Goal: Task Accomplishment & Management: Manage account settings

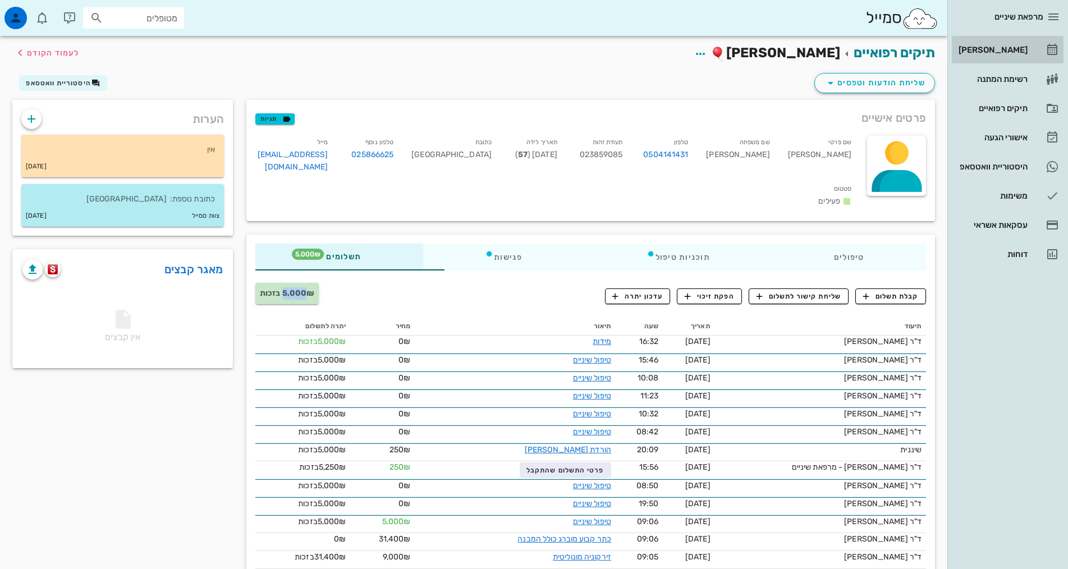
drag, startPoint x: 1022, startPoint y: 53, endPoint x: 1036, endPoint y: 40, distance: 19.9
click at [1022, 53] on div "[PERSON_NAME]" at bounding box center [991, 49] width 71 height 9
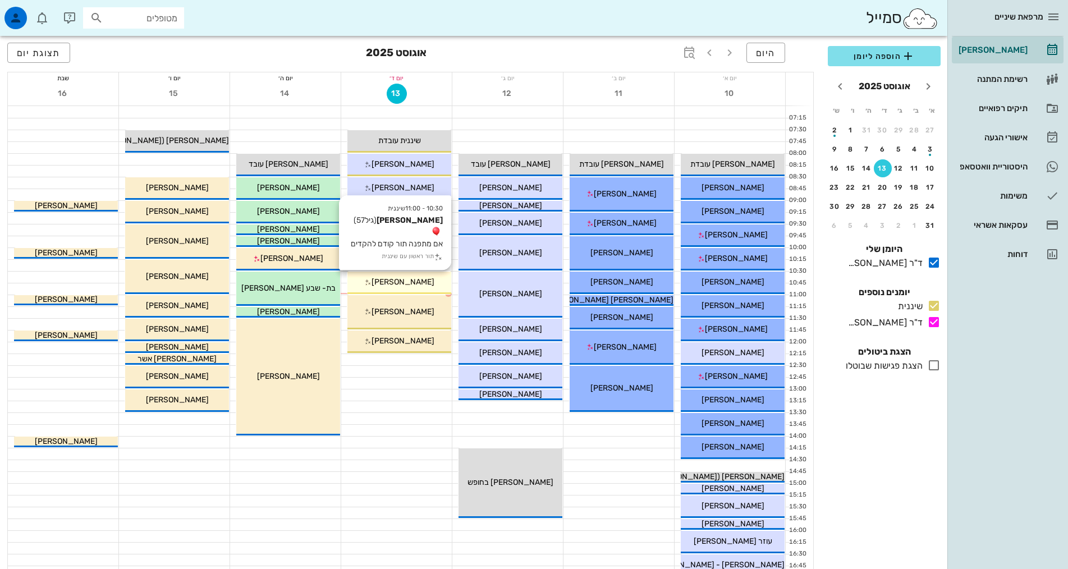
drag, startPoint x: 402, startPoint y: 283, endPoint x: 393, endPoint y: 269, distance: 17.4
click at [402, 283] on span "[PERSON_NAME]" at bounding box center [402, 282] width 63 height 10
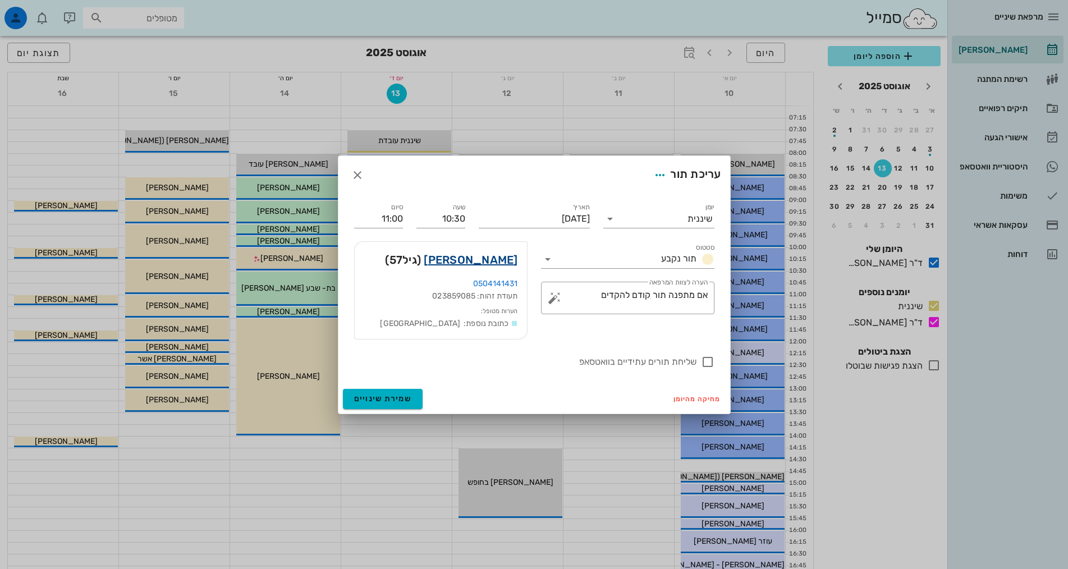
click at [501, 260] on link "[PERSON_NAME]" at bounding box center [471, 260] width 94 height 18
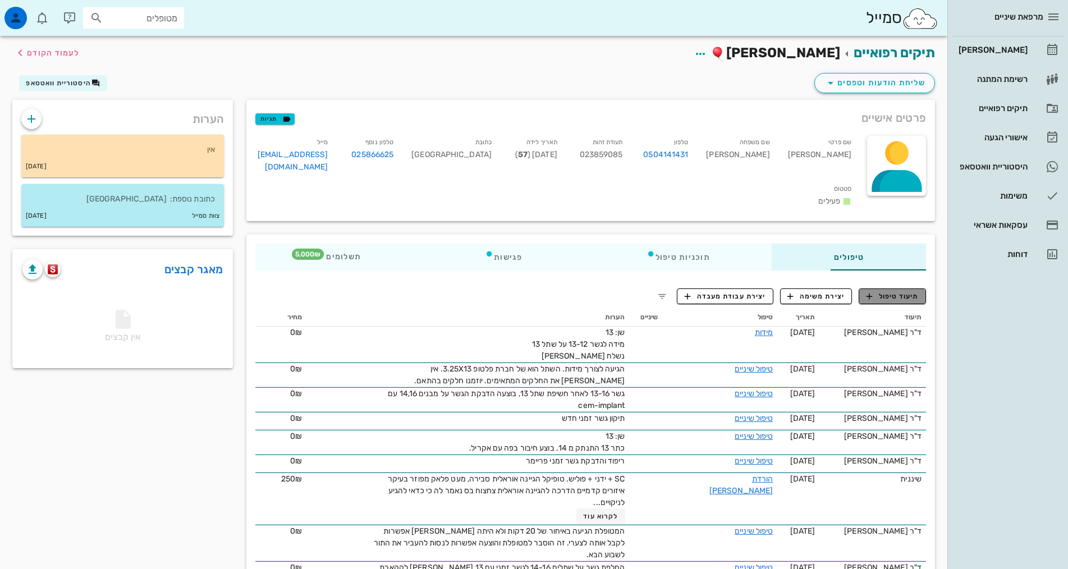
click at [871, 291] on icon "button" at bounding box center [869, 296] width 10 height 10
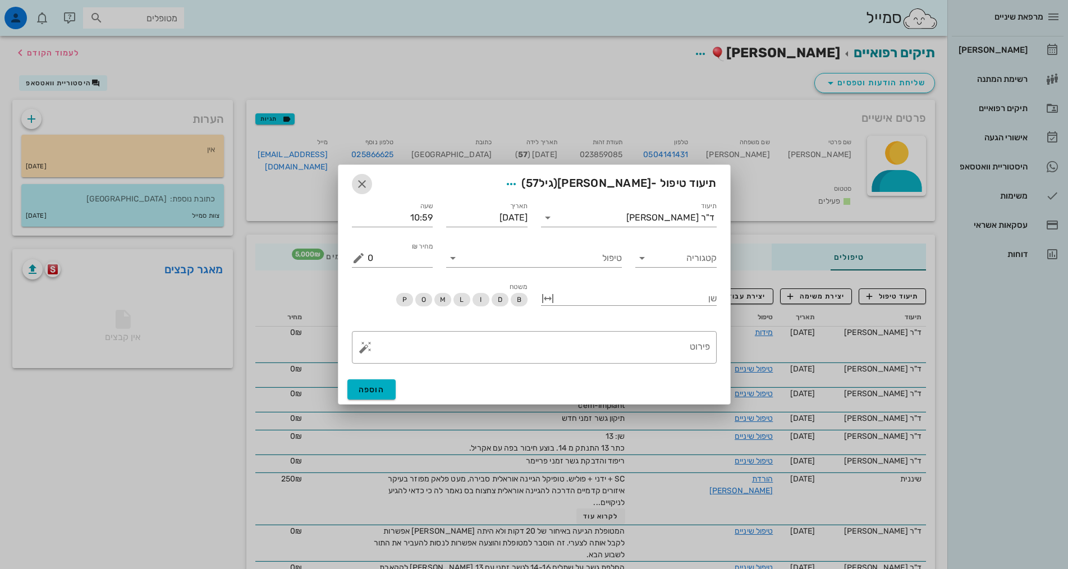
click at [364, 181] on icon "button" at bounding box center [361, 183] width 13 height 13
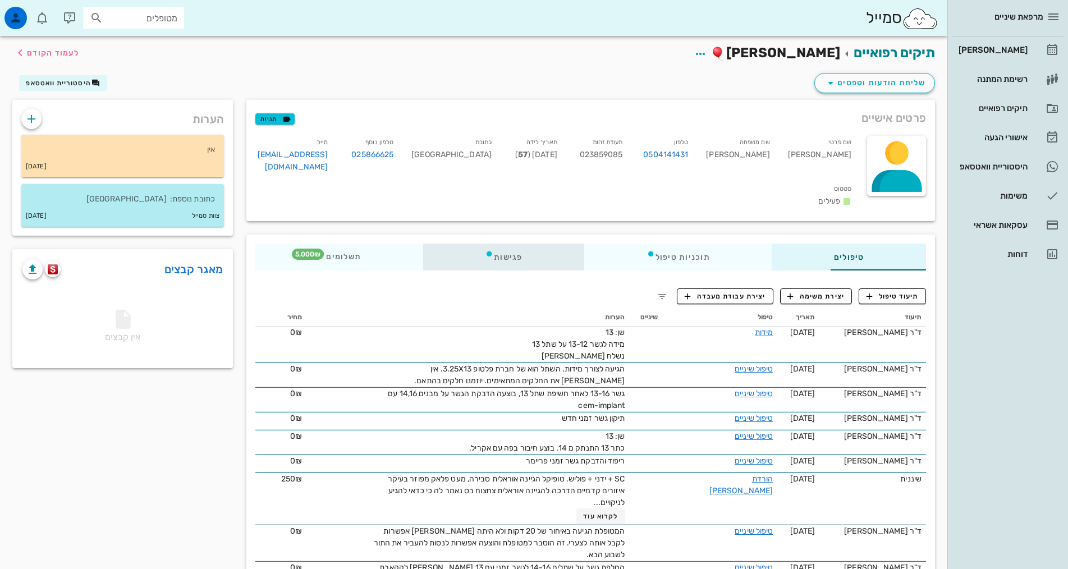
click at [471, 244] on div "פגישות" at bounding box center [503, 257] width 161 height 27
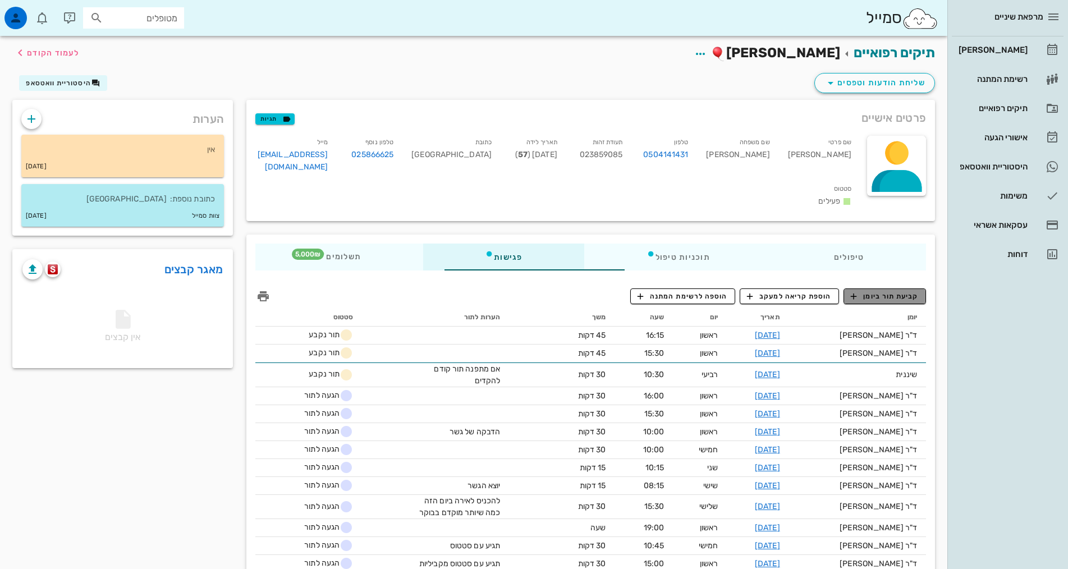
click at [874, 291] on span "קביעת תור ביומן" at bounding box center [884, 296] width 67 height 10
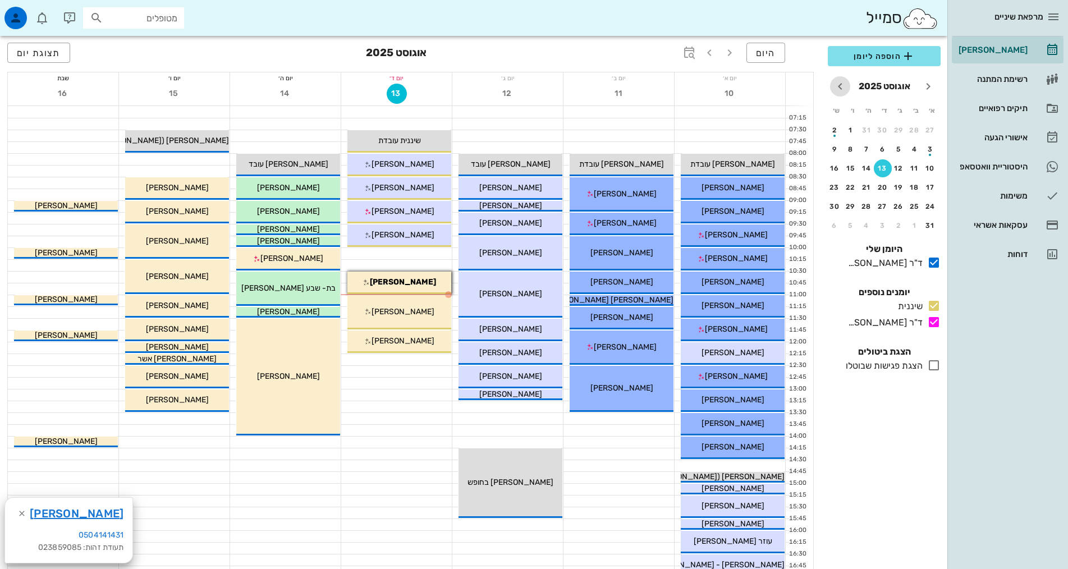
click at [841, 92] on icon "חודש הבא" at bounding box center [839, 86] width 13 height 13
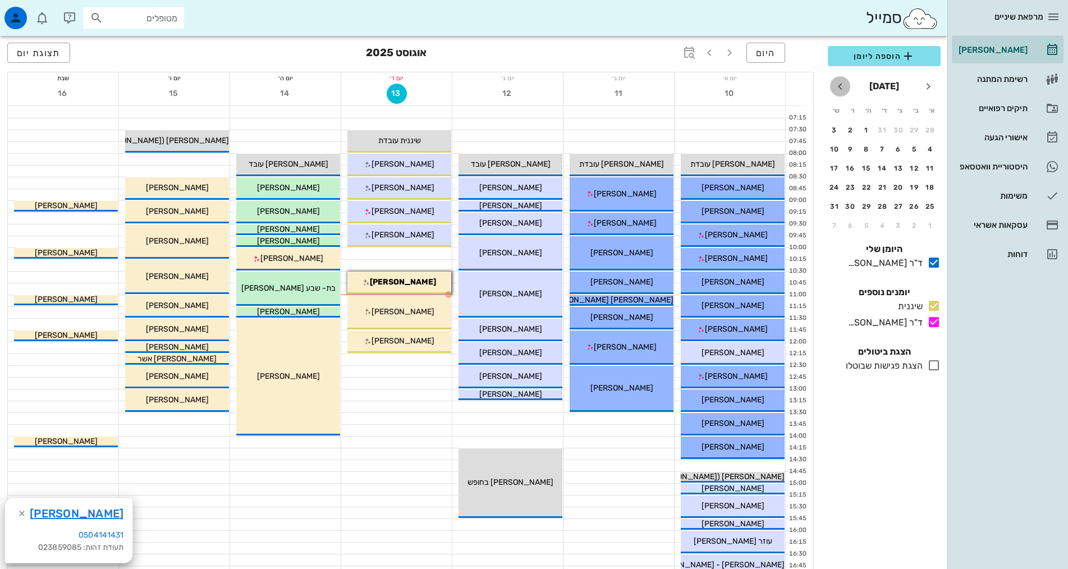
click at [841, 92] on icon "חודש הבא" at bounding box center [839, 86] width 13 height 13
click at [879, 169] on div "18" at bounding box center [883, 168] width 18 height 8
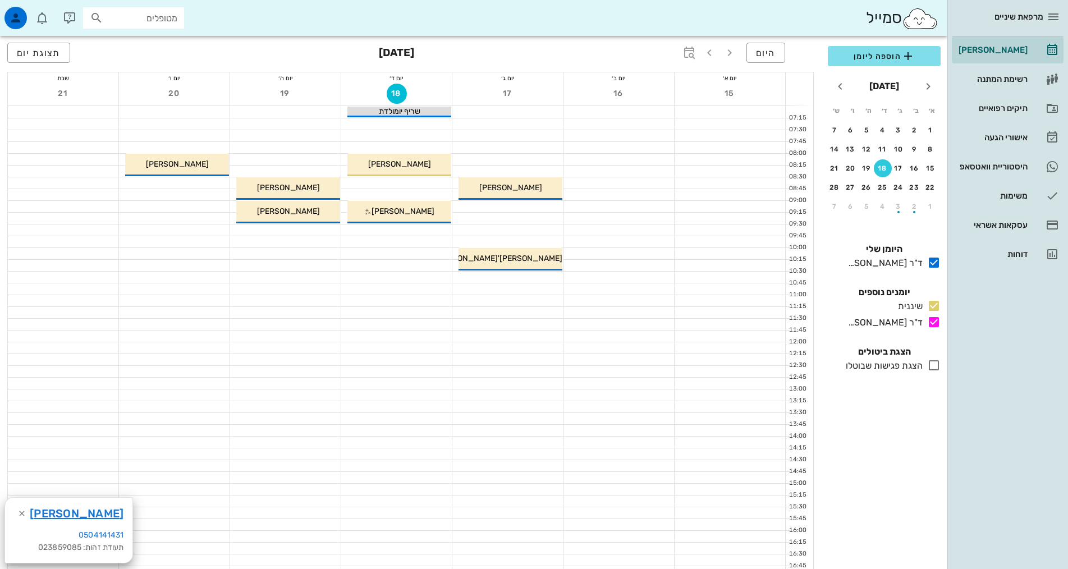
click at [407, 282] on div at bounding box center [396, 277] width 111 height 11
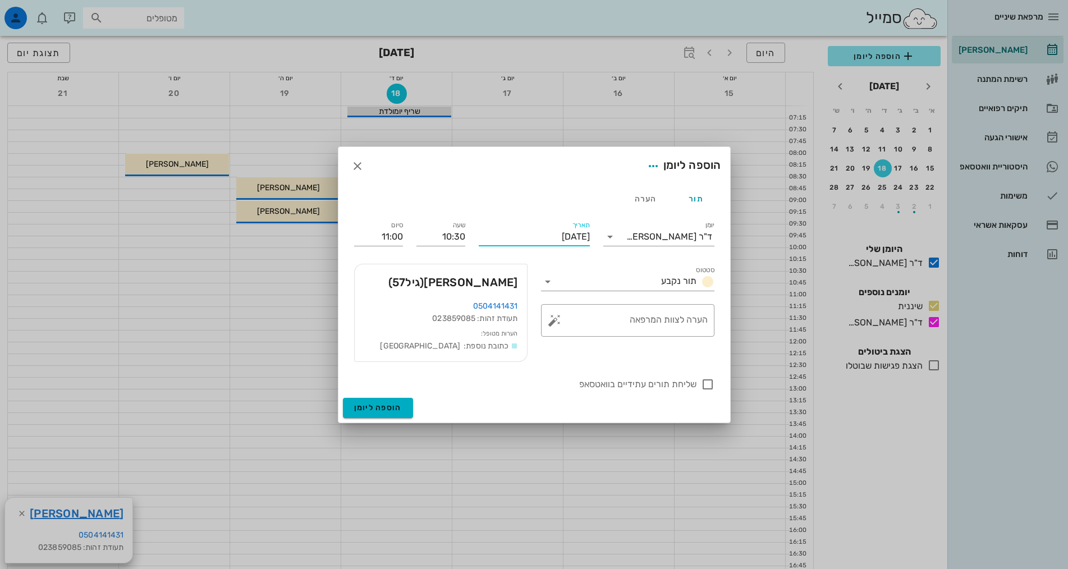
click at [550, 240] on input "[DATE]" at bounding box center [534, 237] width 111 height 18
click at [397, 408] on span "הוספה ליומן" at bounding box center [378, 408] width 48 height 10
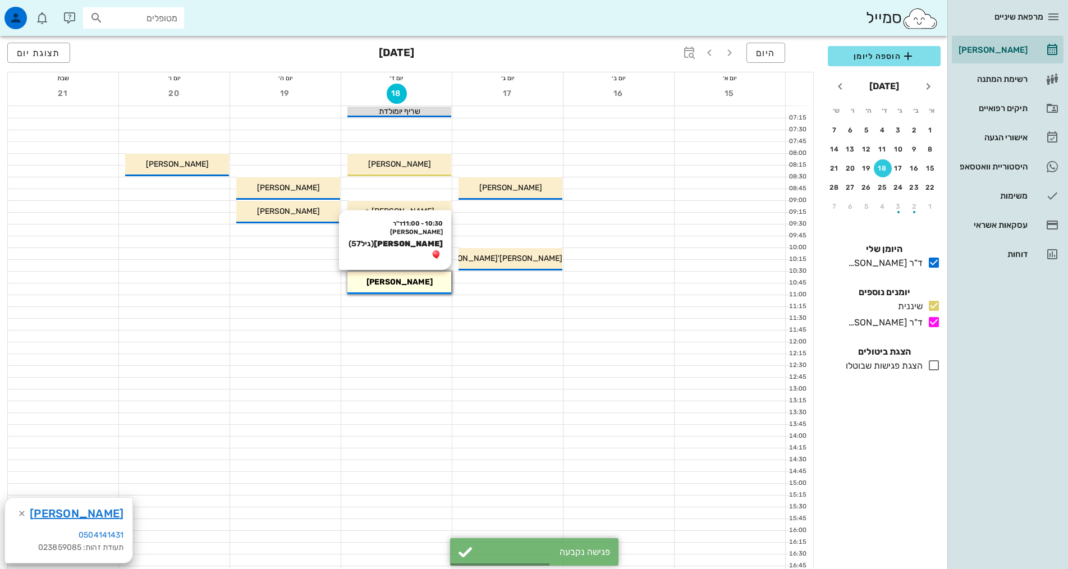
click at [421, 279] on span "[PERSON_NAME]" at bounding box center [399, 282] width 66 height 10
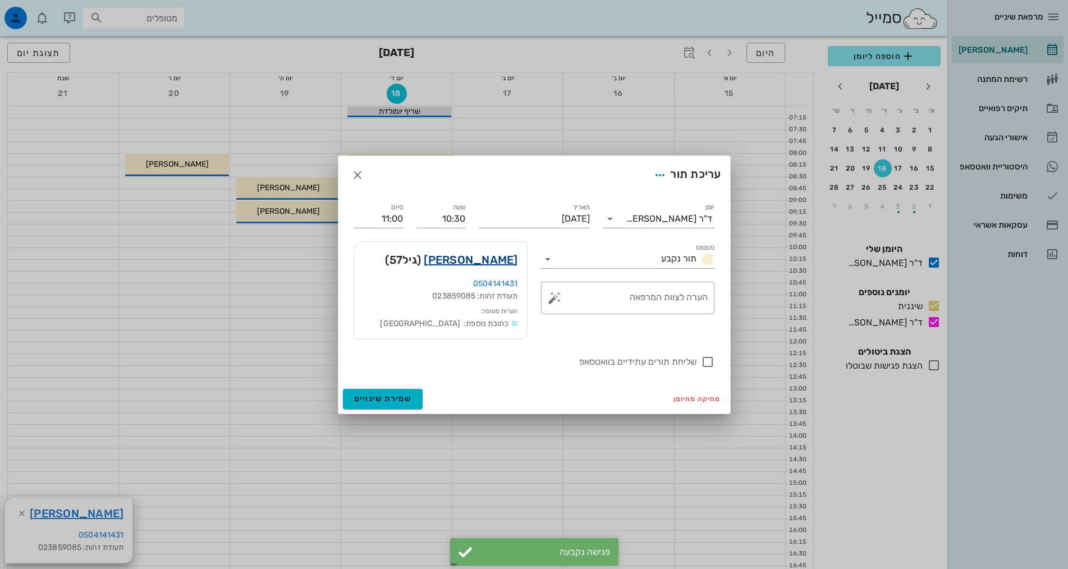
click at [493, 263] on link "[PERSON_NAME]" at bounding box center [471, 260] width 94 height 18
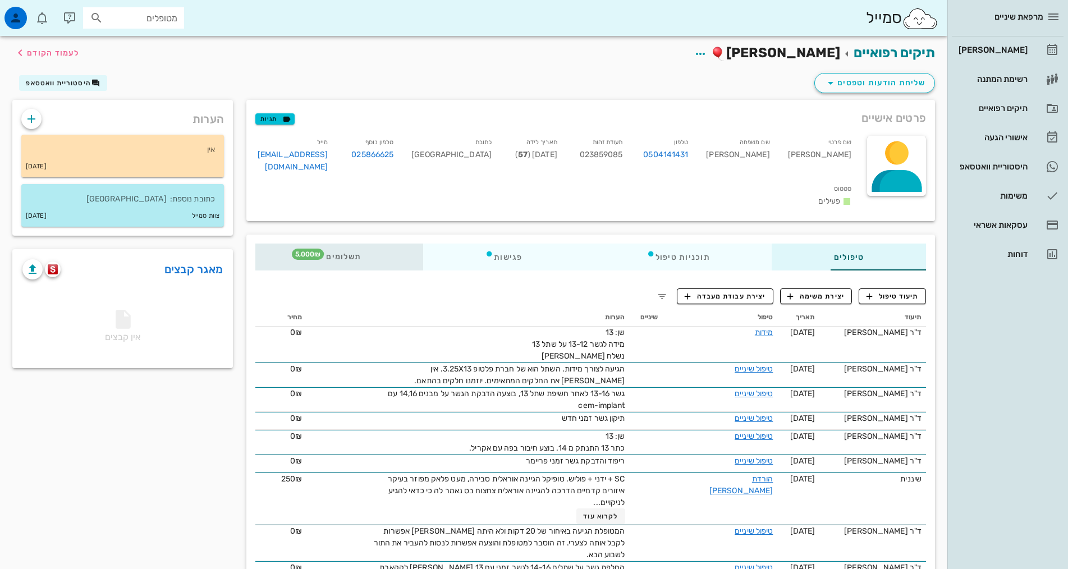
click at [280, 244] on div "תשלומים 5,000₪" at bounding box center [339, 257] width 168 height 27
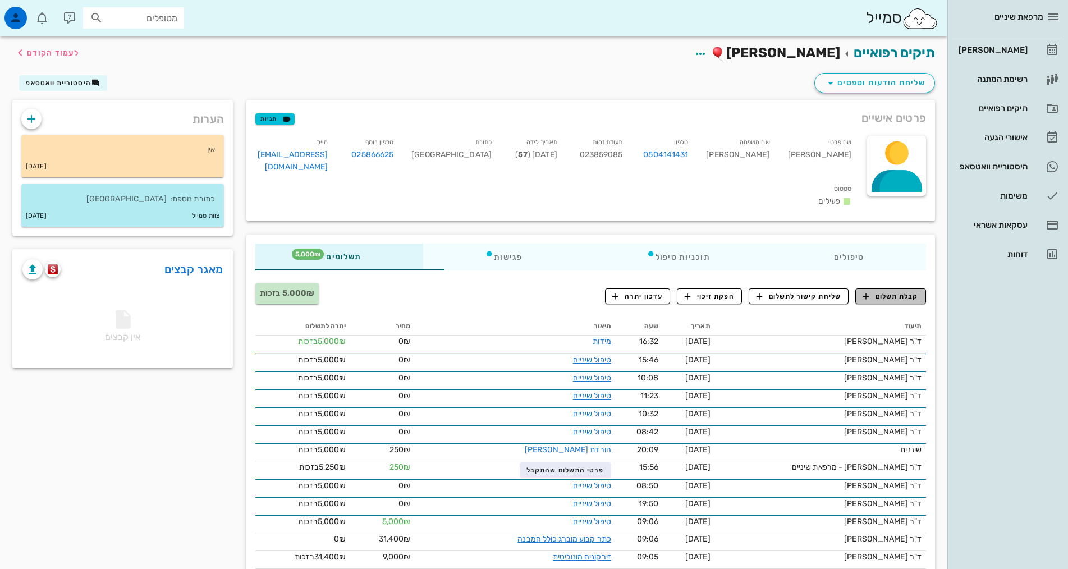
click at [894, 291] on span "קבלת תשלום" at bounding box center [891, 296] width 56 height 10
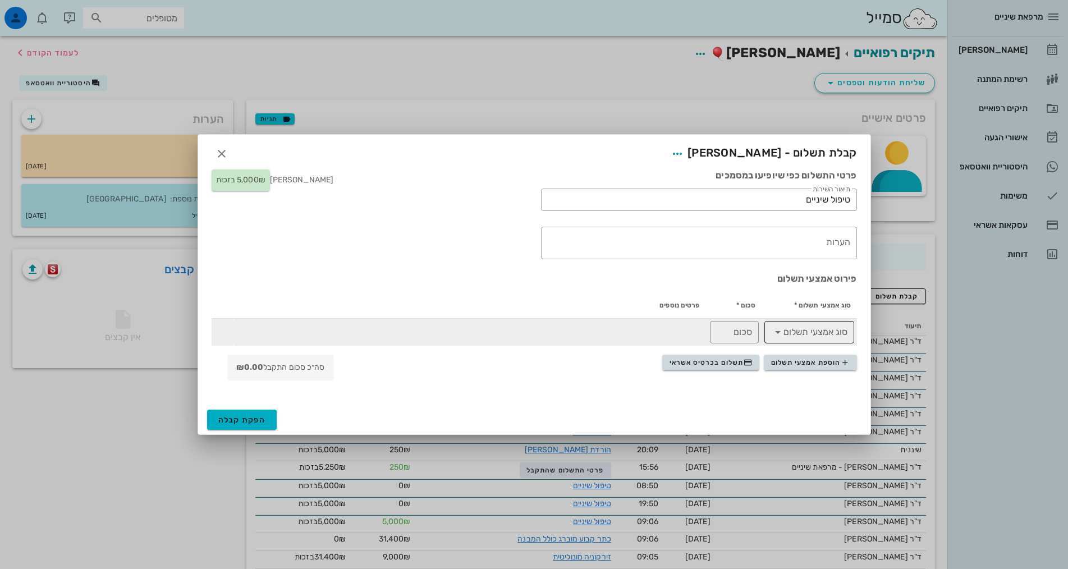
click at [802, 333] on input "סוג אמצעי תשלום" at bounding box center [817, 332] width 61 height 18
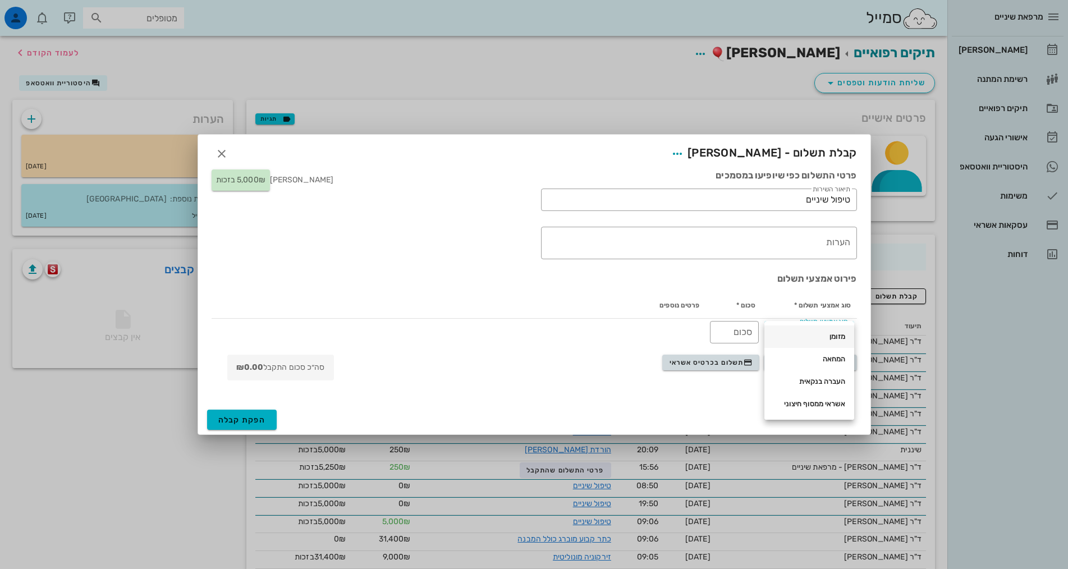
click at [823, 341] on div "מזומן" at bounding box center [809, 336] width 72 height 9
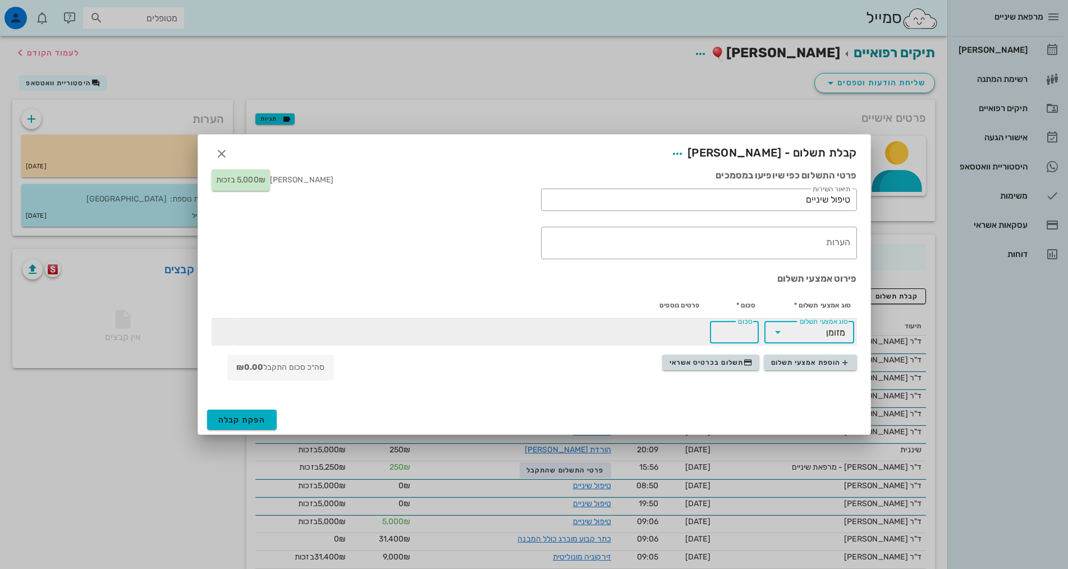
click at [745, 325] on div "סכום" at bounding box center [734, 332] width 35 height 22
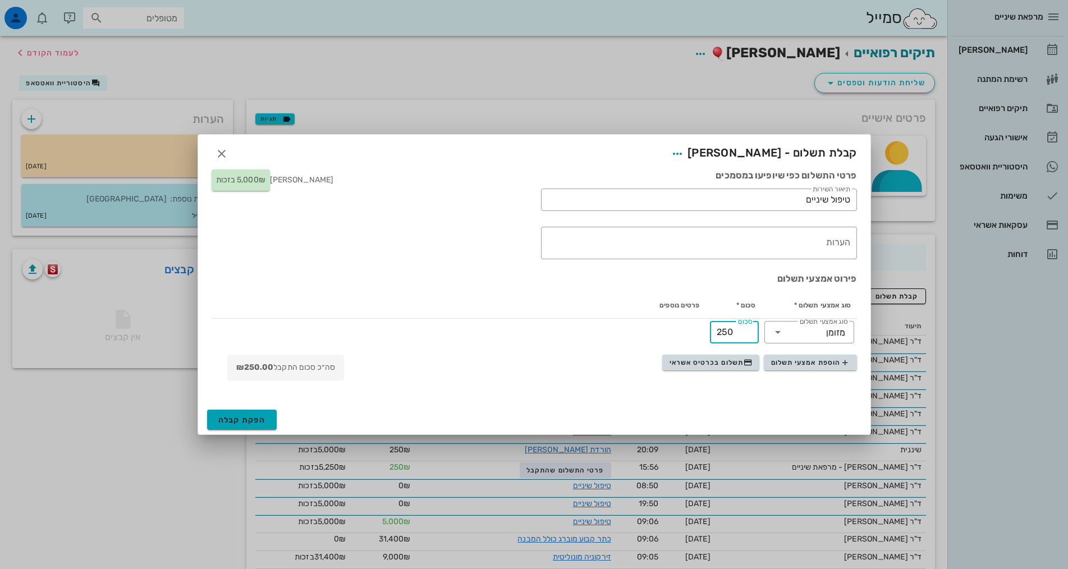
type input "250"
click at [253, 419] on span "הפקת קבלה" at bounding box center [242, 420] width 48 height 10
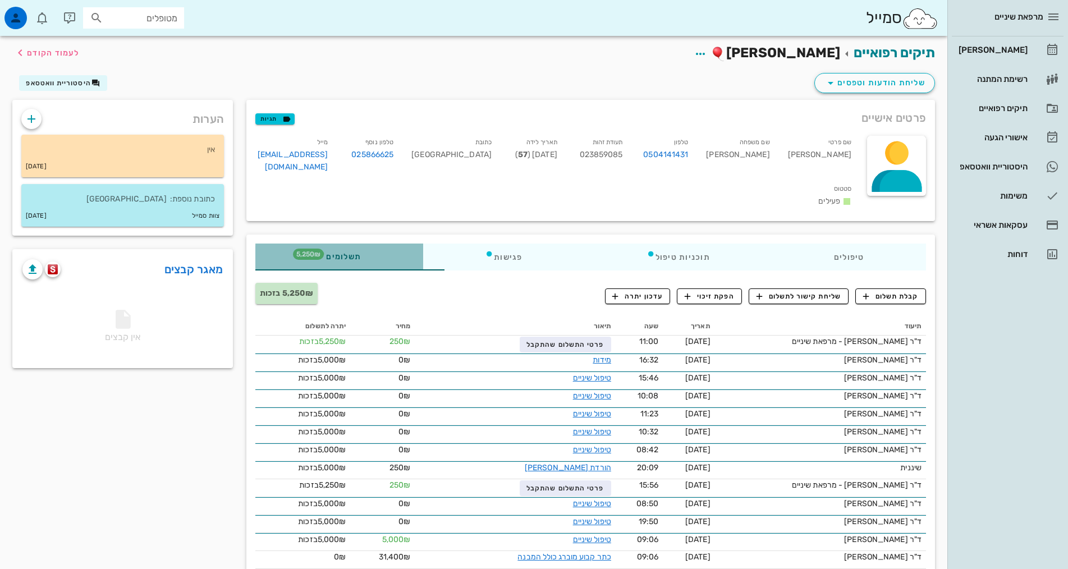
click at [293, 249] on span "5,250₪" at bounding box center [308, 254] width 31 height 11
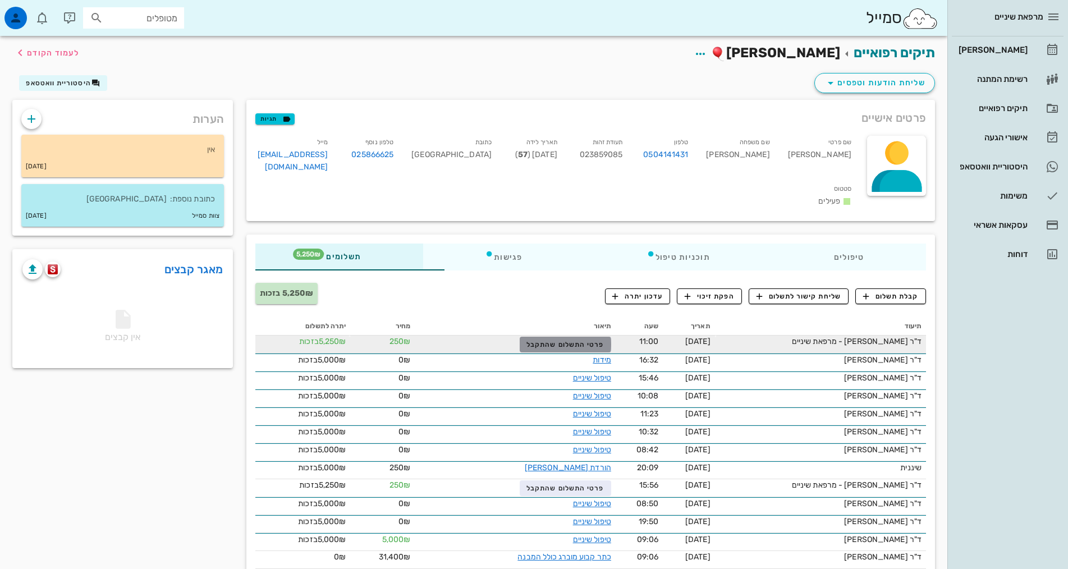
click at [526, 341] on span "פרטי התשלום שהתקבל" at bounding box center [564, 345] width 77 height 8
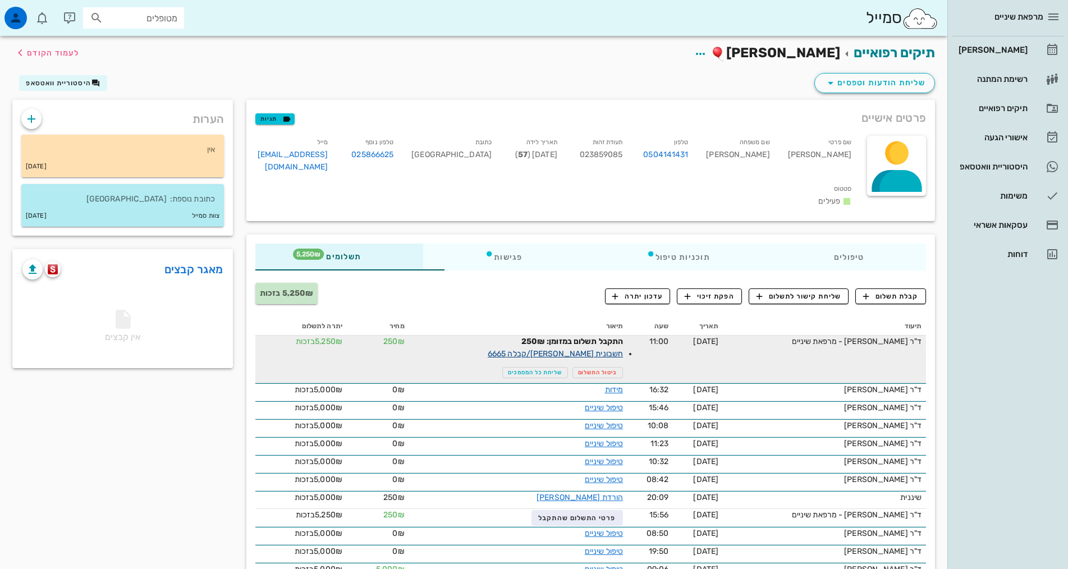
click at [548, 349] on link "חשבונית [PERSON_NAME]/קבלה 6665" at bounding box center [555, 354] width 135 height 10
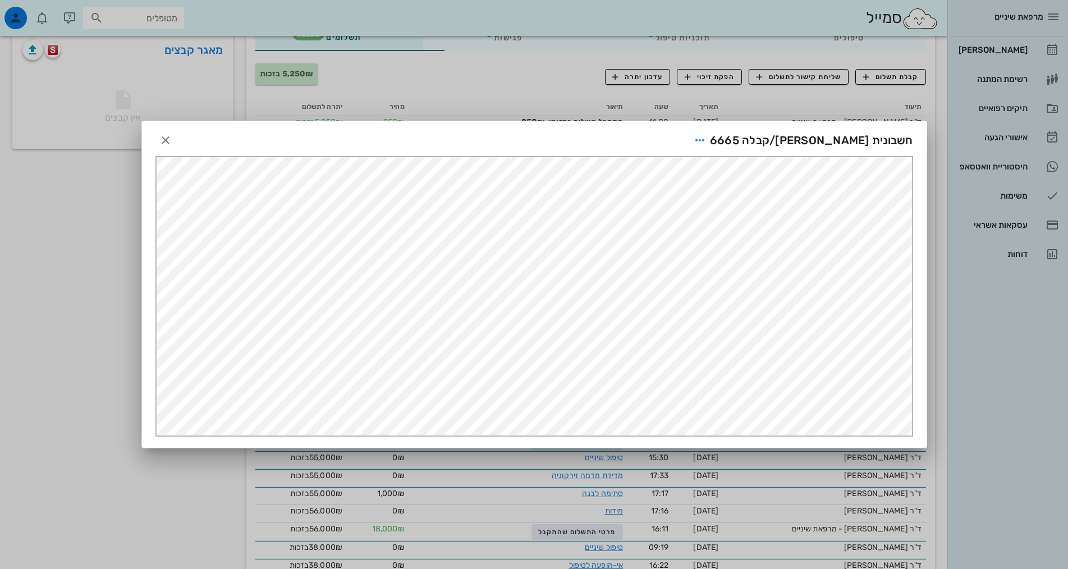
scroll to position [56, 0]
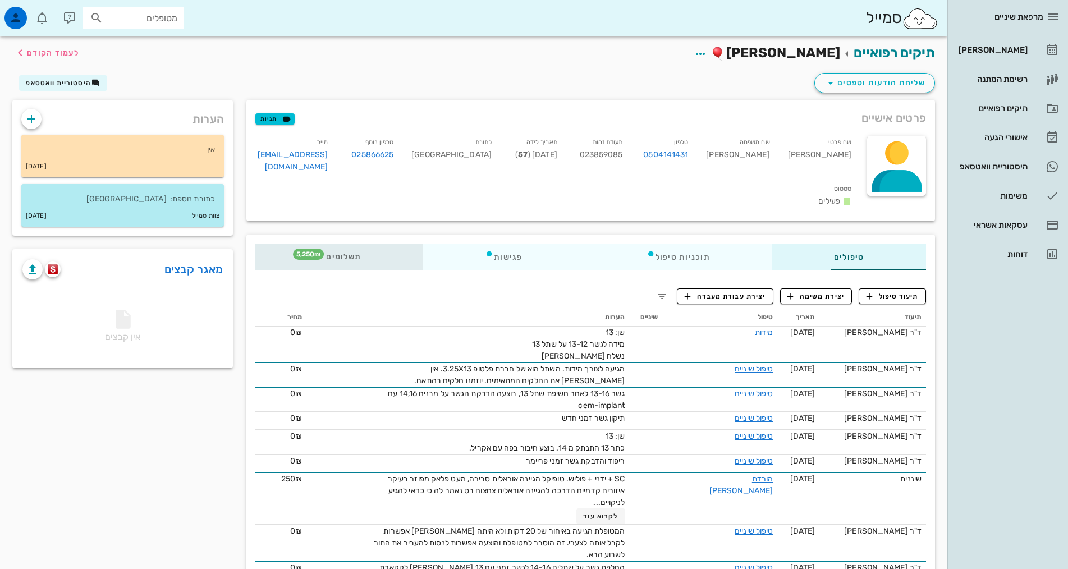
click at [255, 250] on div "תשלומים 5,250₪" at bounding box center [339, 257] width 168 height 27
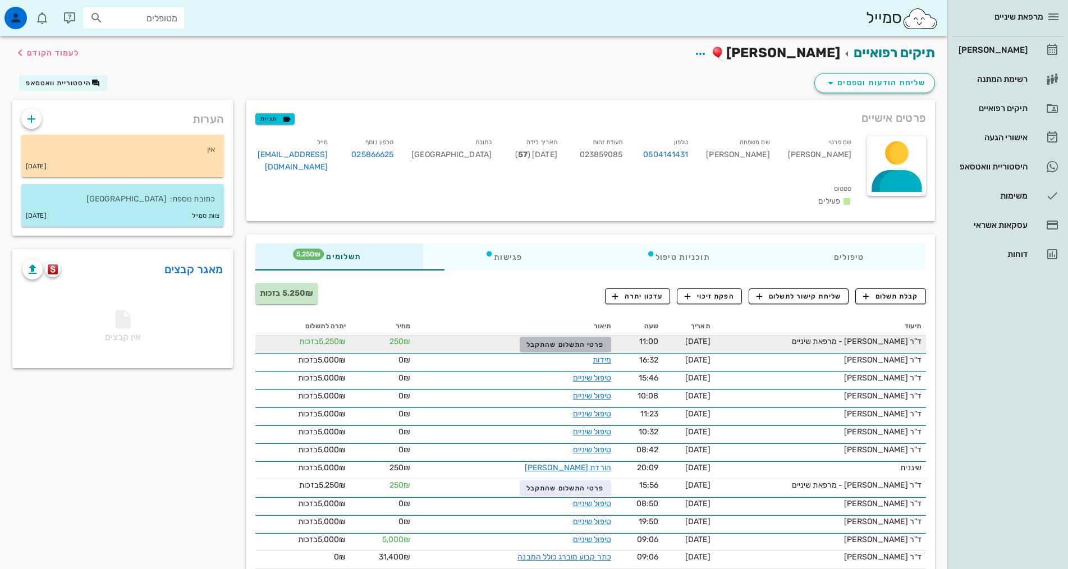
click at [543, 341] on span "פרטי התשלום שהתקבל" at bounding box center [564, 345] width 77 height 8
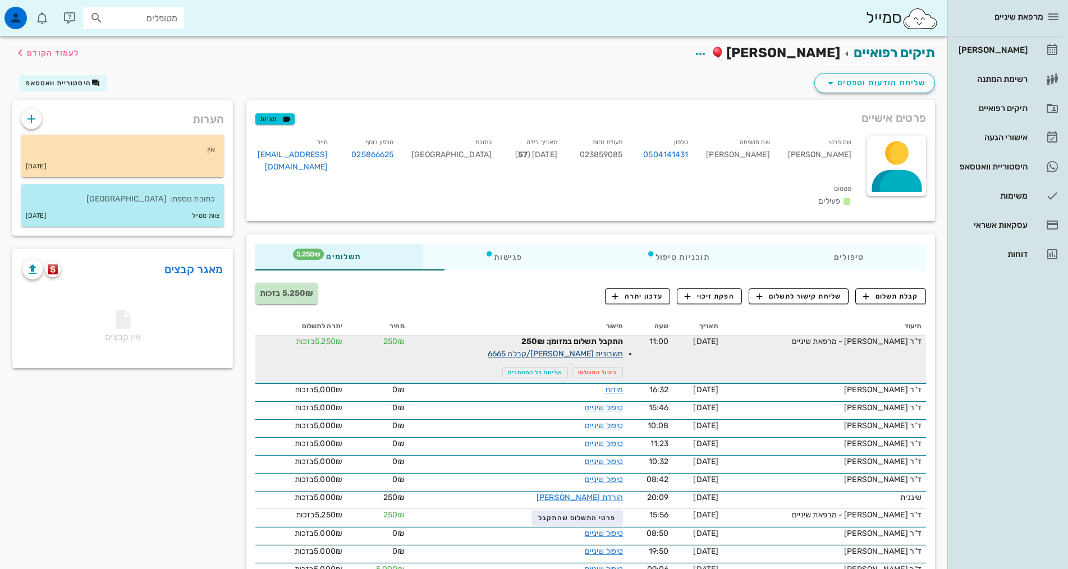
click at [515, 349] on link "חשבונית [PERSON_NAME]/קבלה 6665" at bounding box center [555, 354] width 135 height 10
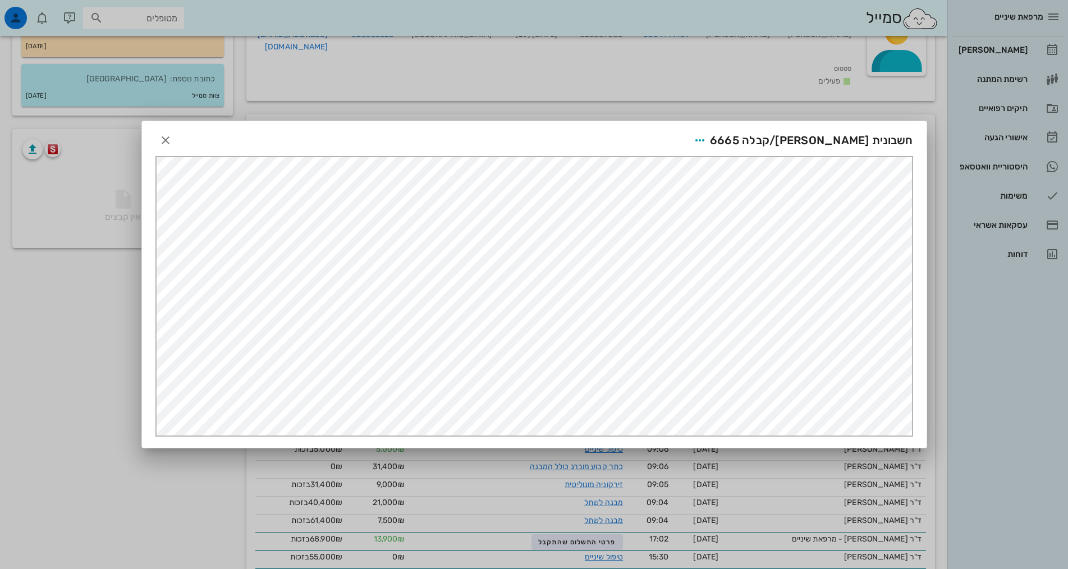
scroll to position [112, 0]
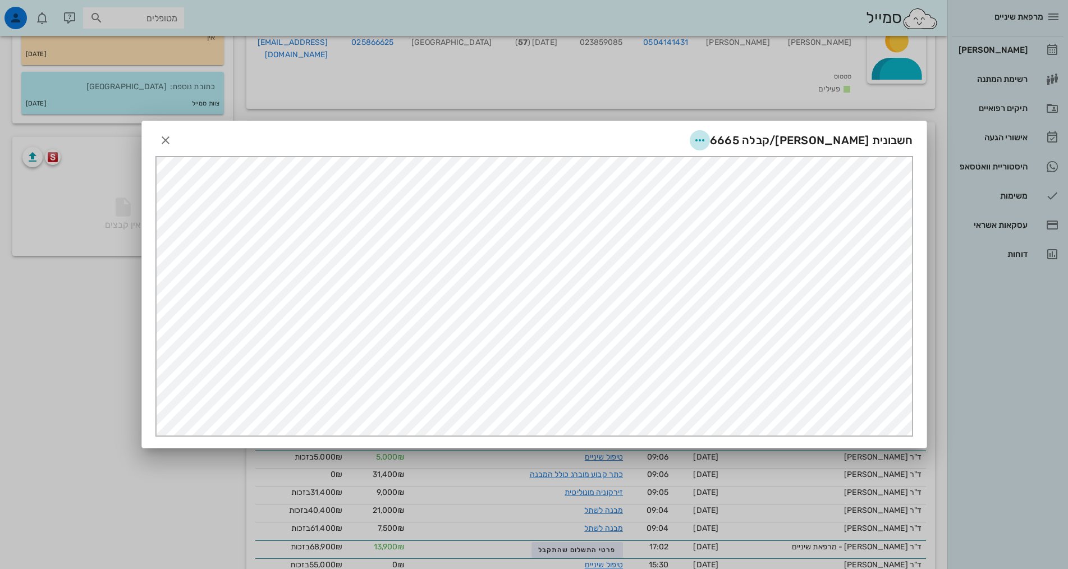
click at [706, 138] on icon "button" at bounding box center [699, 140] width 13 height 13
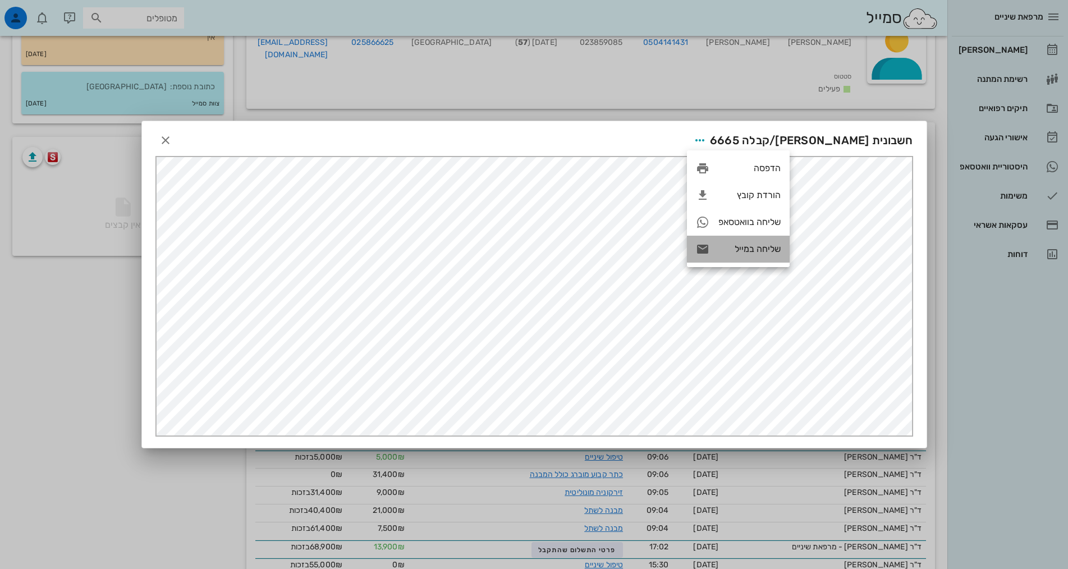
click at [755, 249] on div "שליחה במייל" at bounding box center [749, 249] width 62 height 11
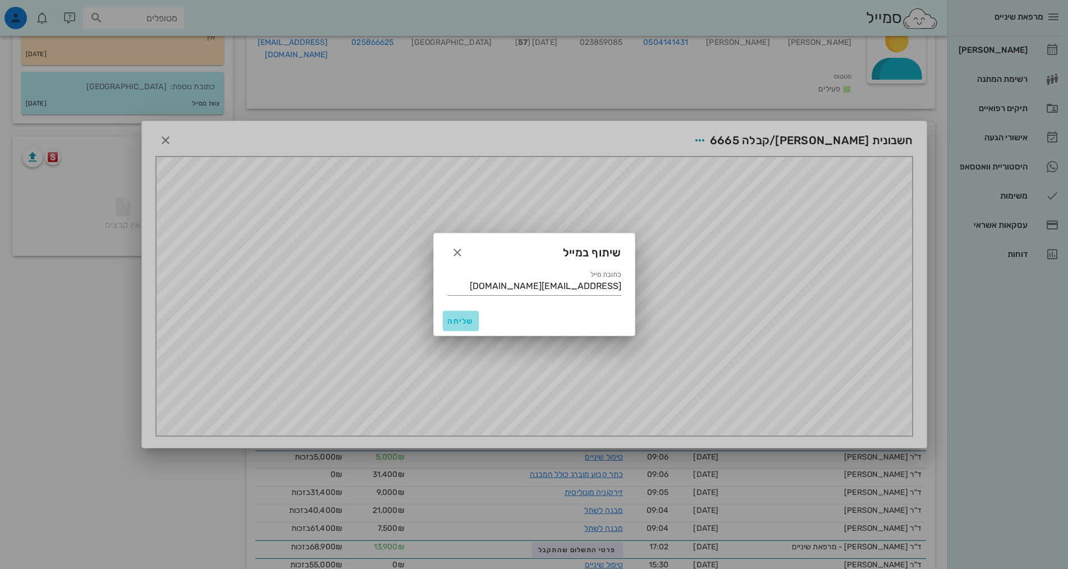
click at [463, 323] on span "שליחה" at bounding box center [460, 321] width 27 height 10
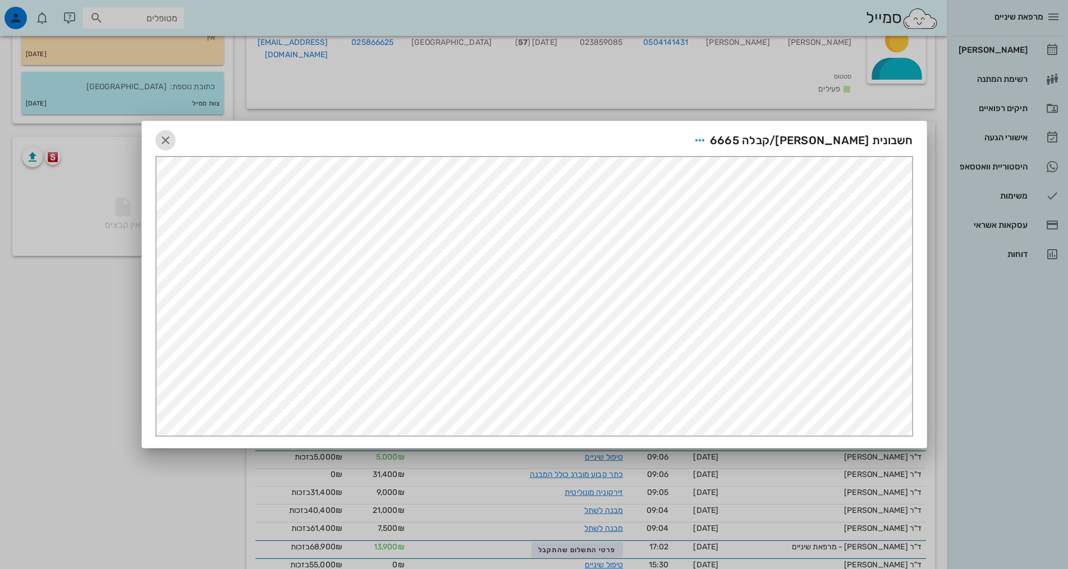
click at [166, 145] on icon "button" at bounding box center [165, 140] width 13 height 13
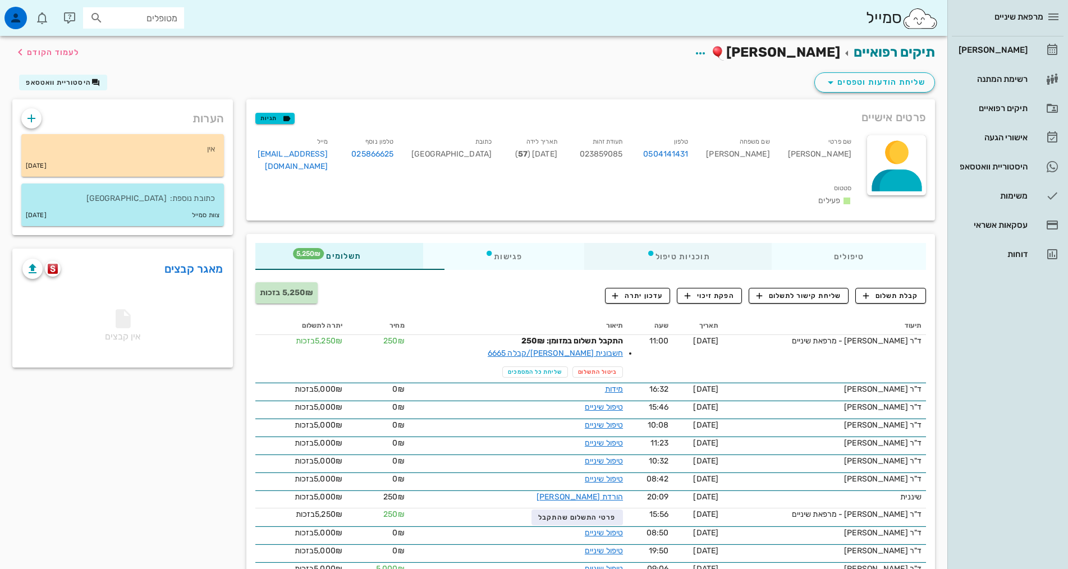
scroll to position [0, 0]
click at [1015, 226] on div "עסקאות אשראי" at bounding box center [991, 225] width 71 height 9
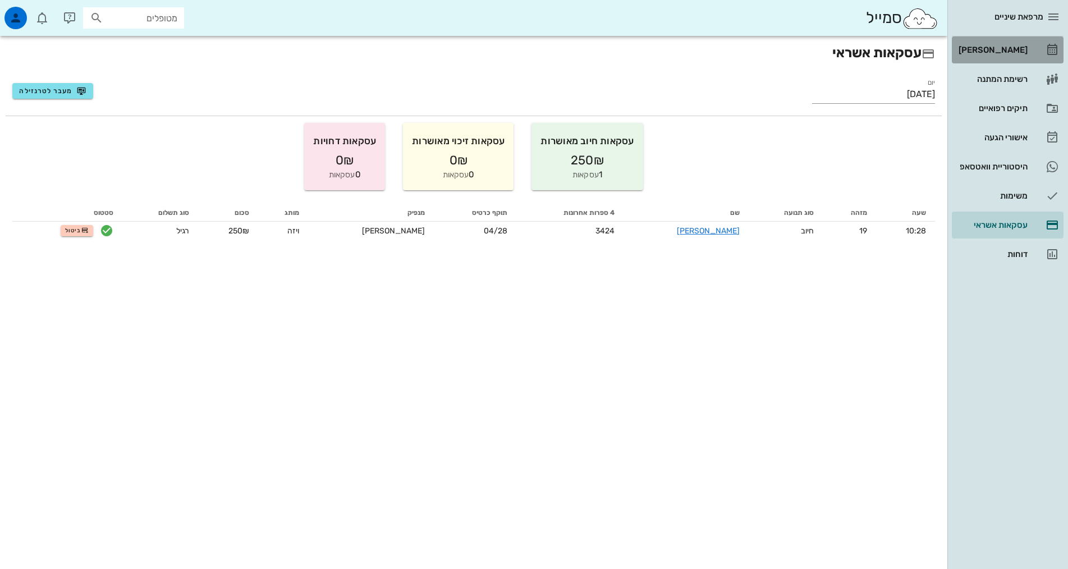
click at [994, 48] on div "[PERSON_NAME]" at bounding box center [991, 49] width 71 height 9
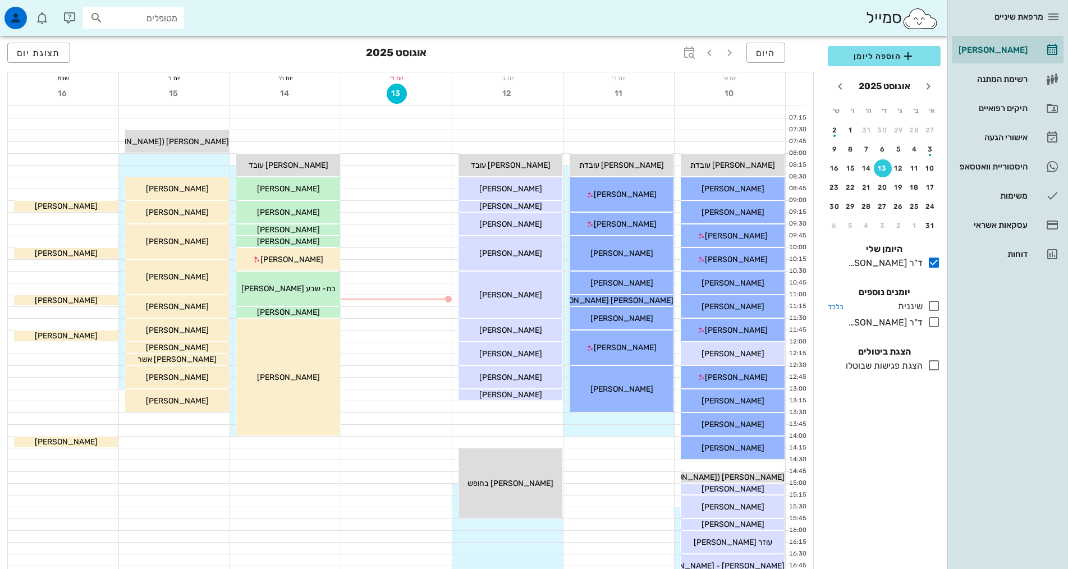
click at [936, 304] on icon at bounding box center [933, 305] width 13 height 13
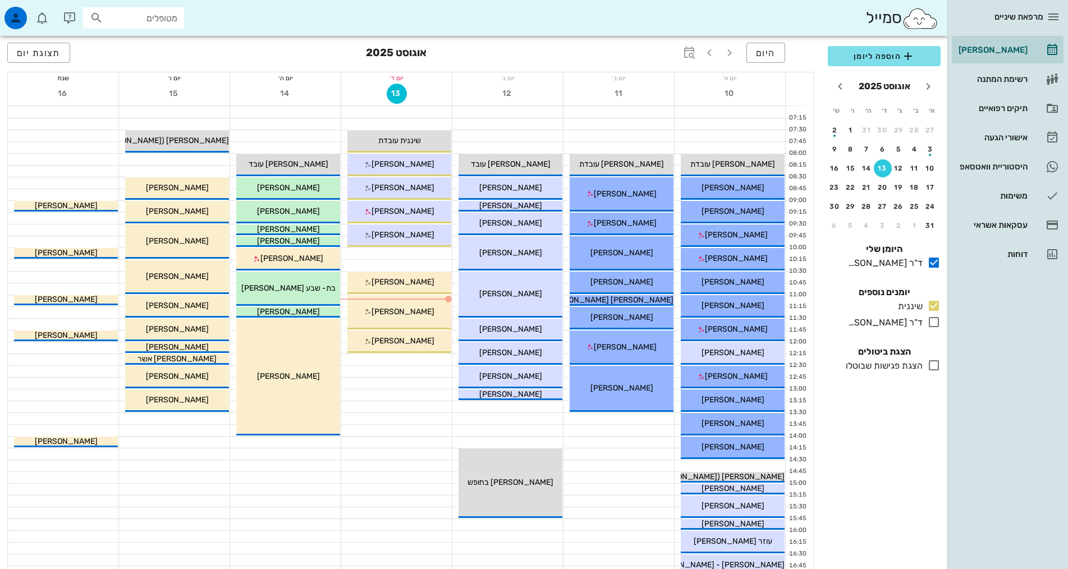
click at [152, 21] on input "מטופלים" at bounding box center [141, 18] width 72 height 15
type input "[PERSON_NAME]"
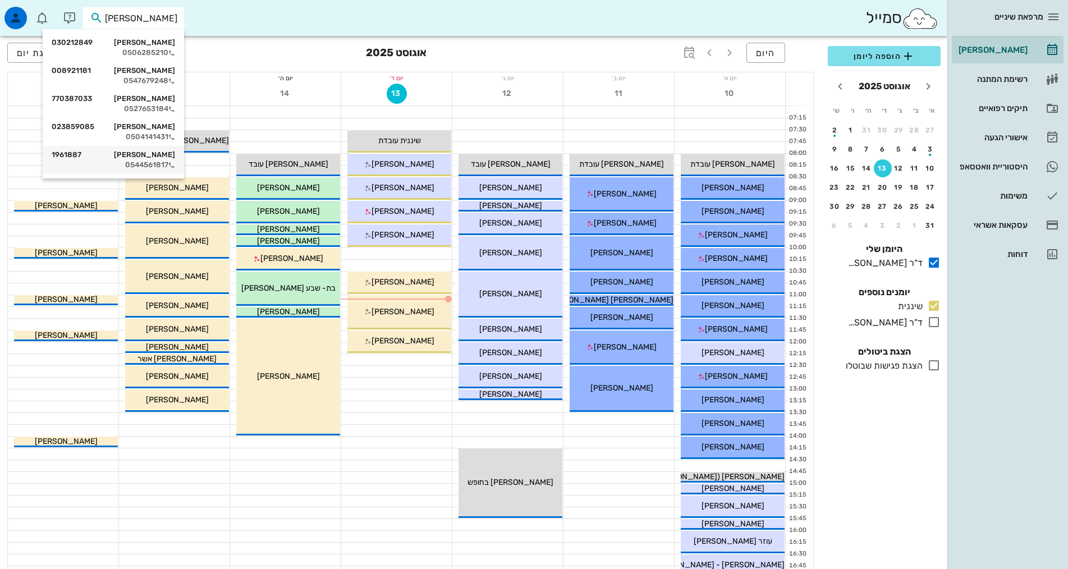
click at [148, 154] on div "נחמה הילמן 1961887" at bounding box center [113, 154] width 123 height 9
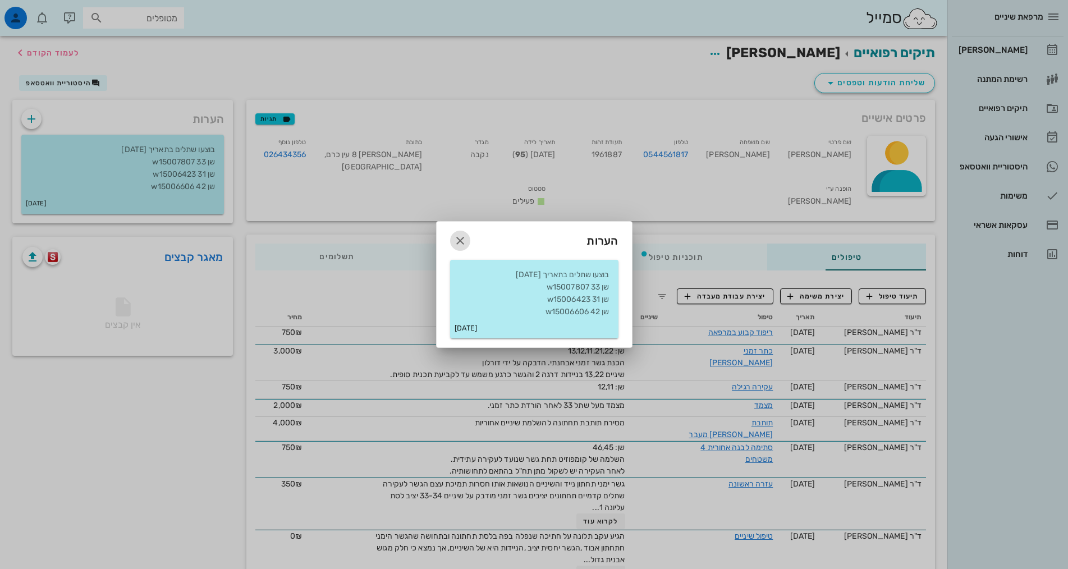
click at [460, 241] on icon "button" at bounding box center [459, 240] width 13 height 13
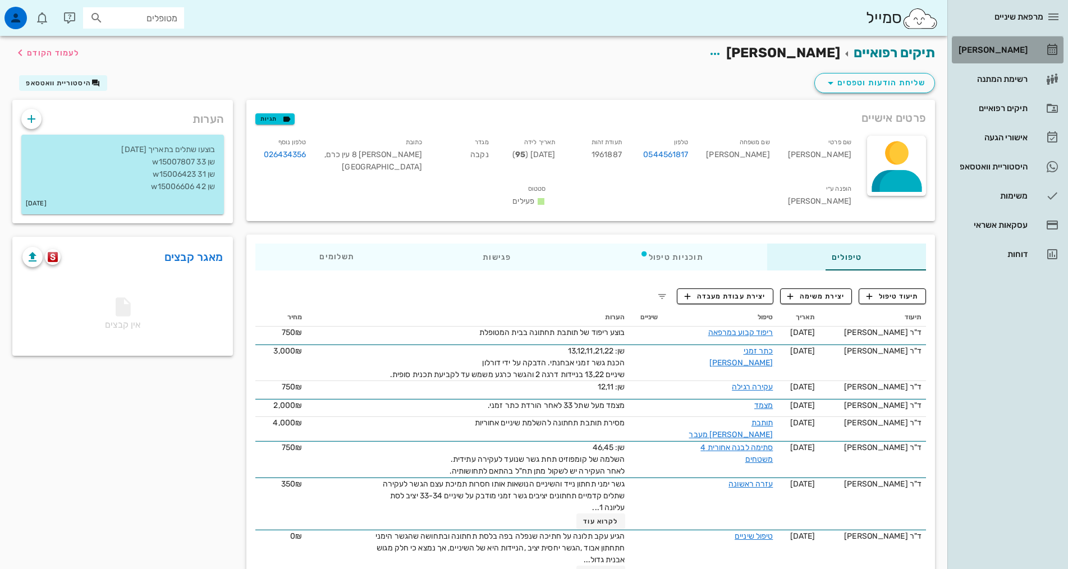
click at [1029, 51] on link "[PERSON_NAME]" at bounding box center [1008, 49] width 112 height 27
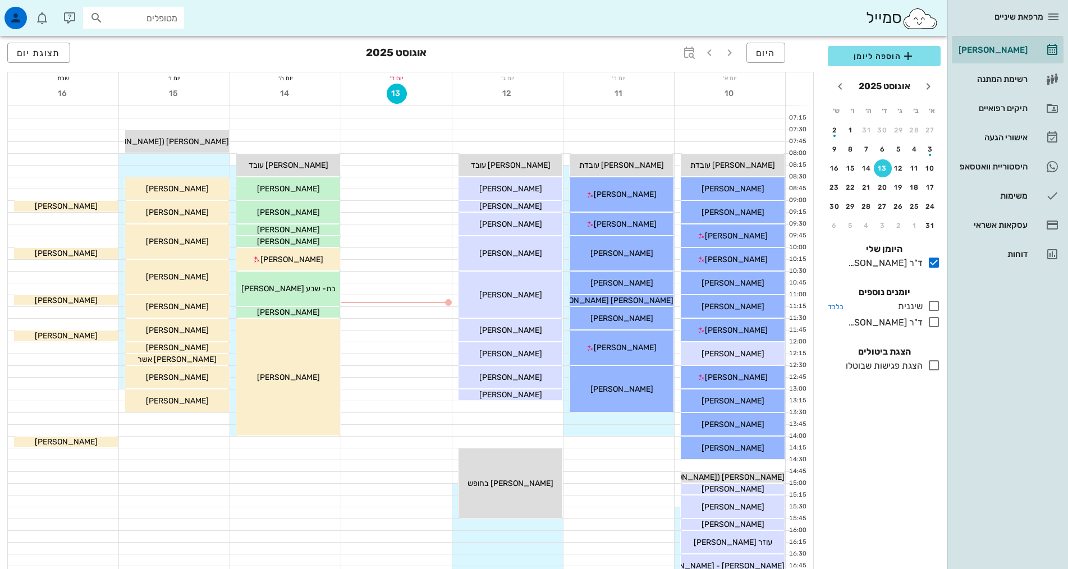
click at [938, 306] on icon at bounding box center [933, 305] width 13 height 13
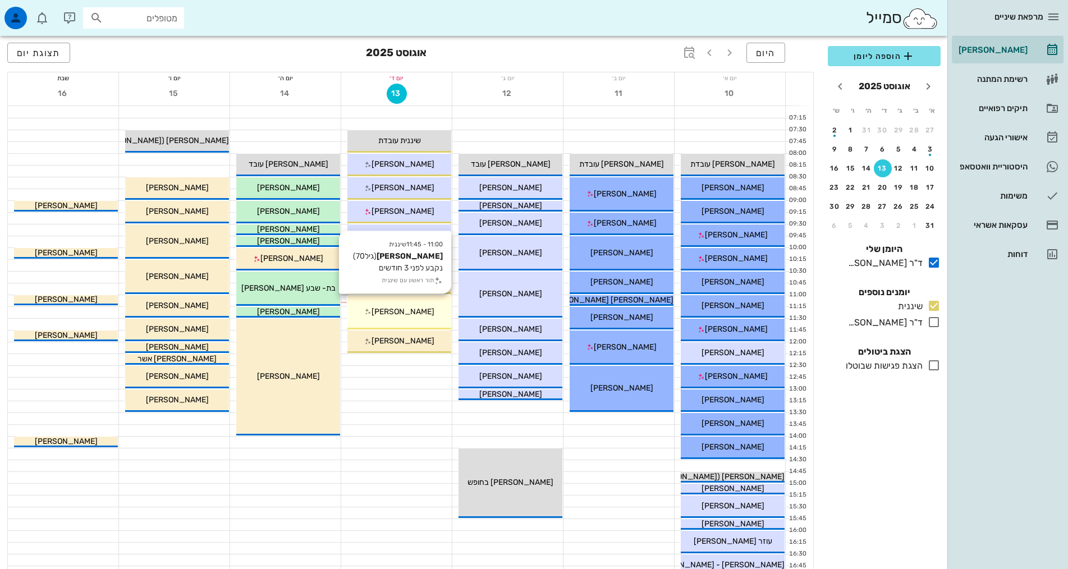
click at [418, 310] on span "[PERSON_NAME]" at bounding box center [402, 312] width 63 height 10
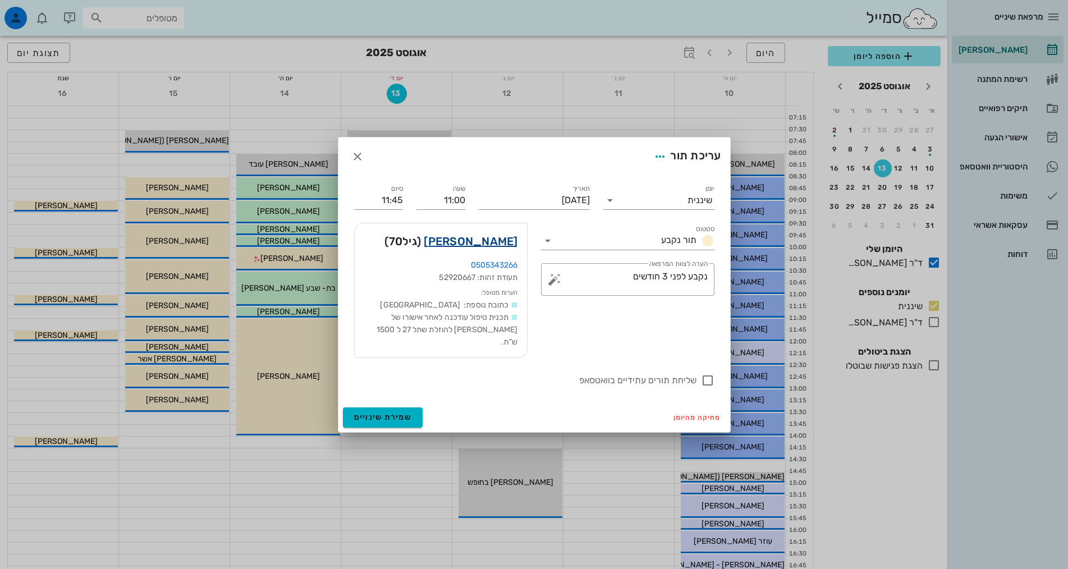
click at [487, 246] on link "יוסף סבתי" at bounding box center [471, 241] width 94 height 18
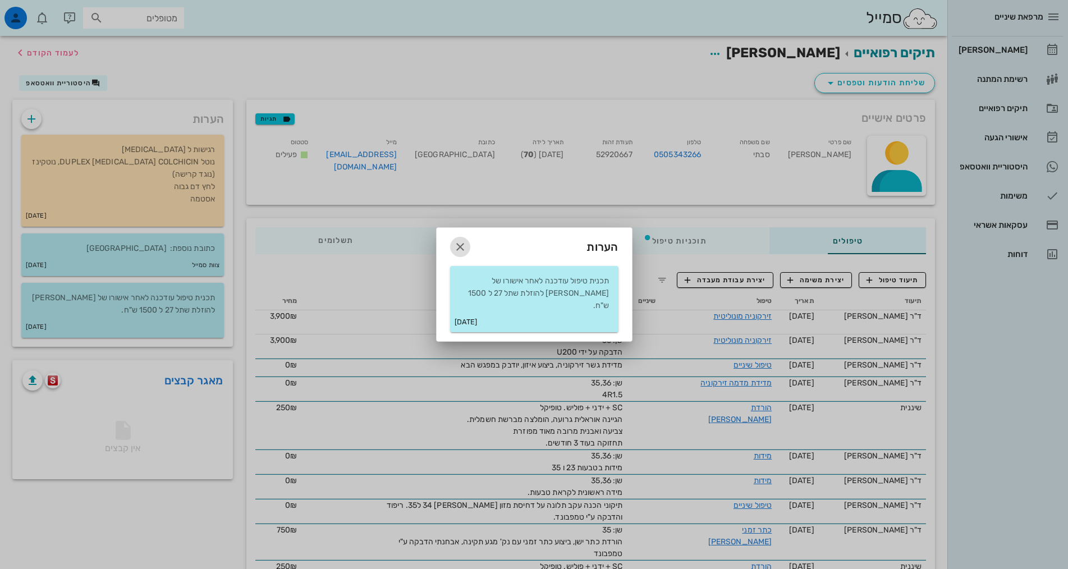
click at [457, 253] on icon "button" at bounding box center [459, 246] width 13 height 13
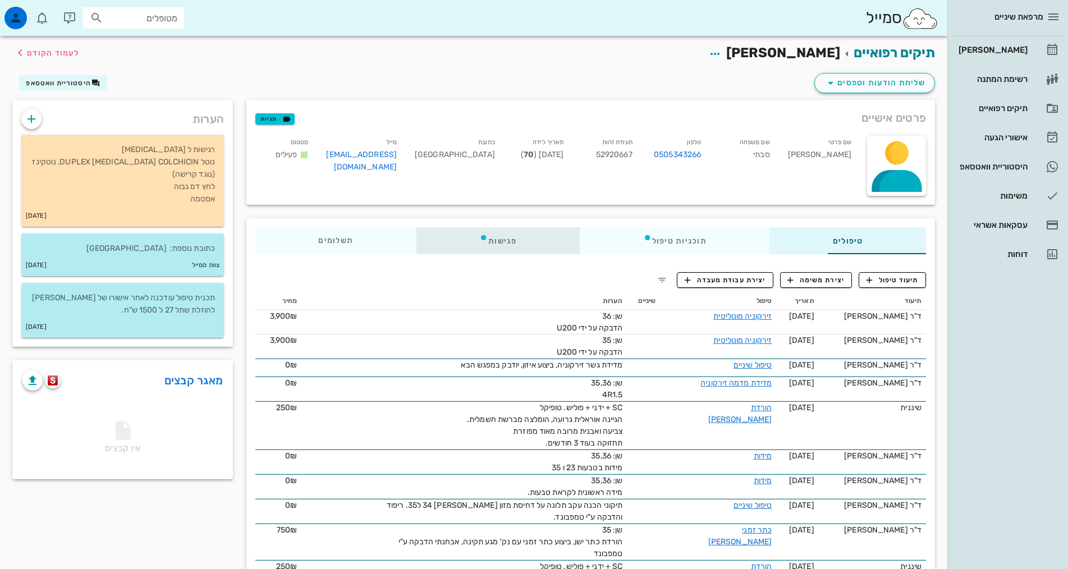
click at [434, 245] on div "פגישות" at bounding box center [497, 240] width 163 height 27
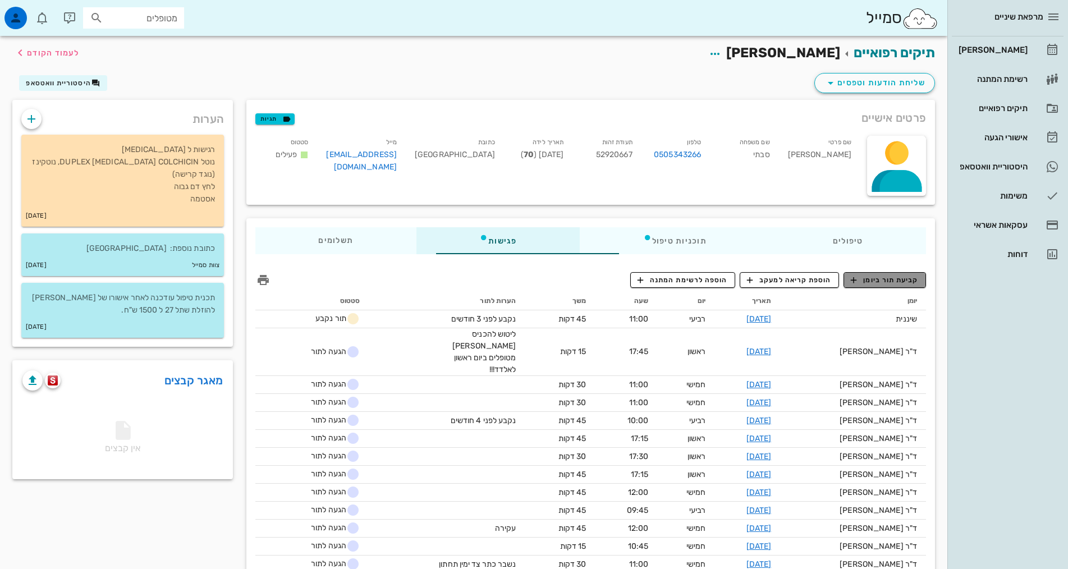
click at [865, 282] on span "קביעת תור ביומן" at bounding box center [884, 280] width 67 height 10
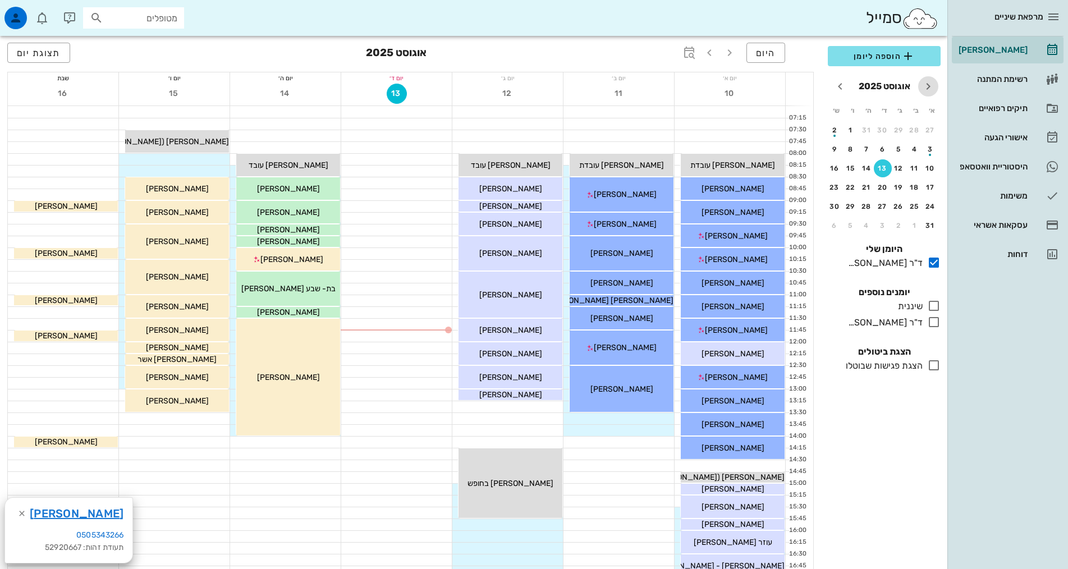
click at [926, 91] on icon "חודש שעבר" at bounding box center [927, 86] width 13 height 13
click at [926, 90] on icon "חודש שעבר" at bounding box center [927, 86] width 13 height 13
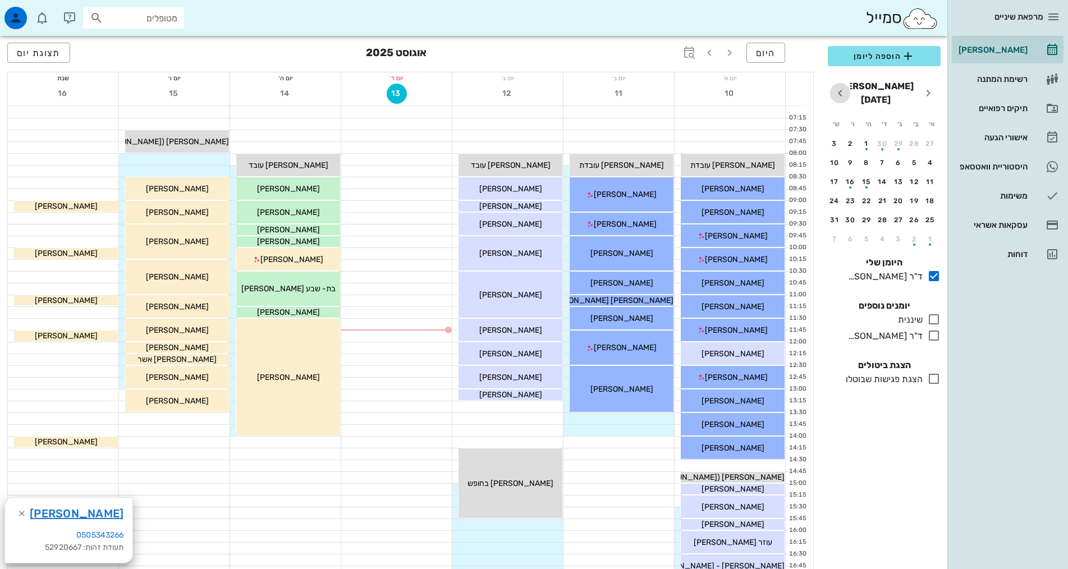
click at [838, 87] on icon "חודש הבא" at bounding box center [839, 92] width 13 height 13
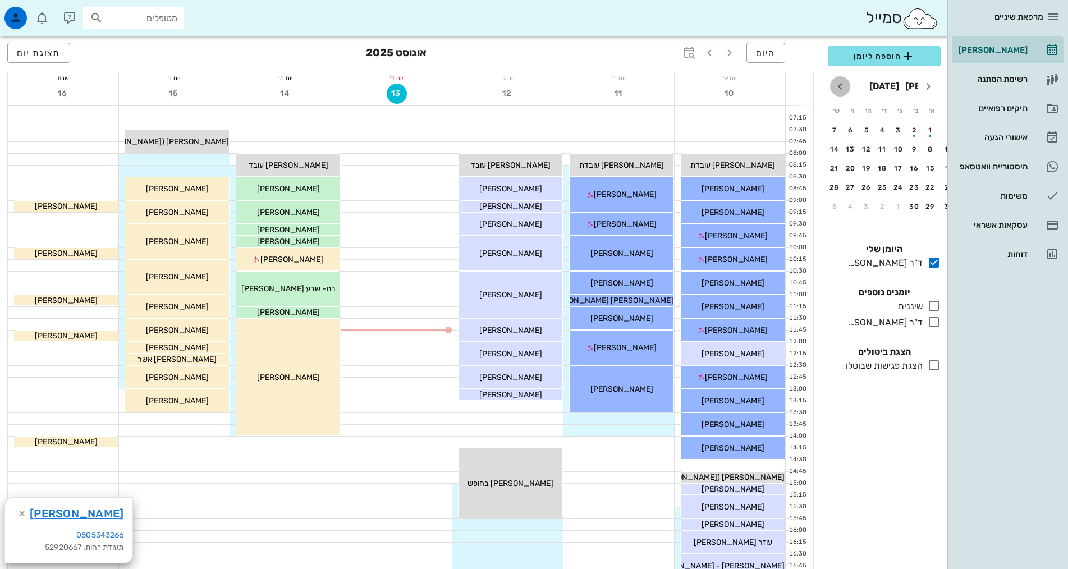
click at [838, 89] on icon "חודש הבא" at bounding box center [839, 86] width 13 height 13
click at [838, 90] on icon "חודש הבא" at bounding box center [839, 86] width 13 height 13
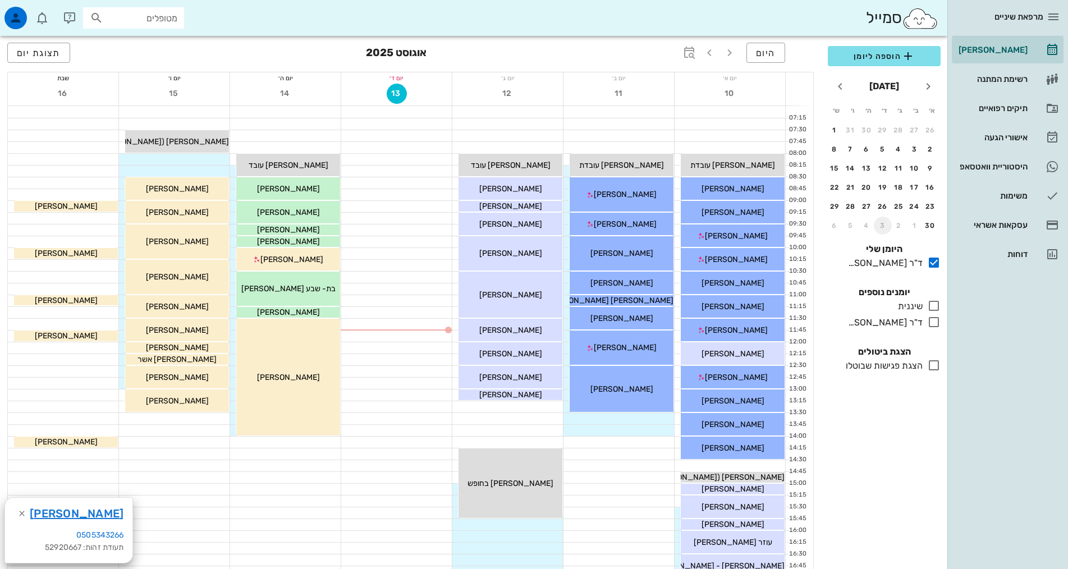
click at [877, 223] on div "3" at bounding box center [883, 226] width 18 height 8
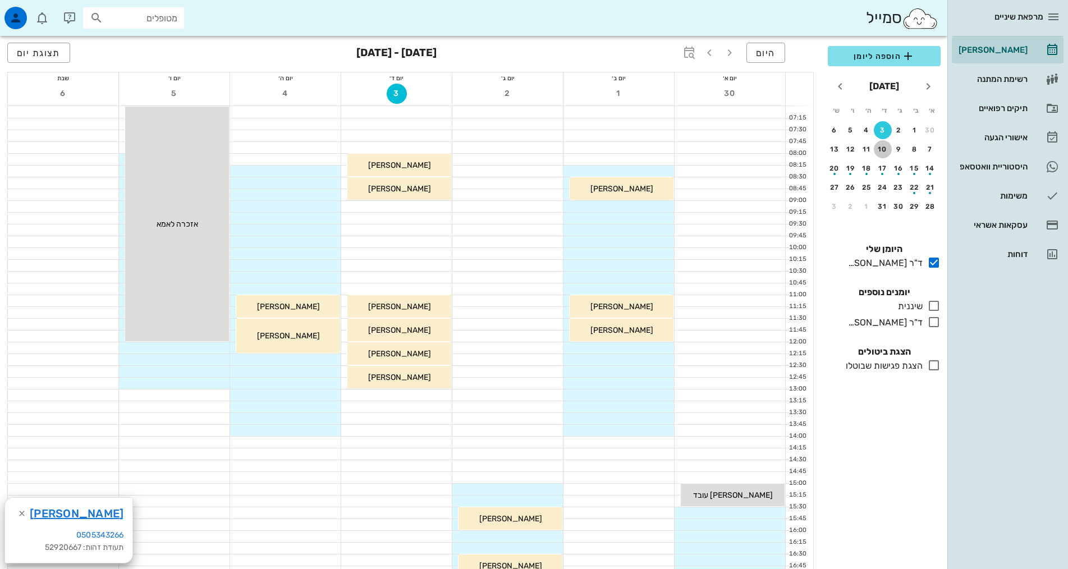
click at [883, 145] on div "10" at bounding box center [883, 149] width 18 height 8
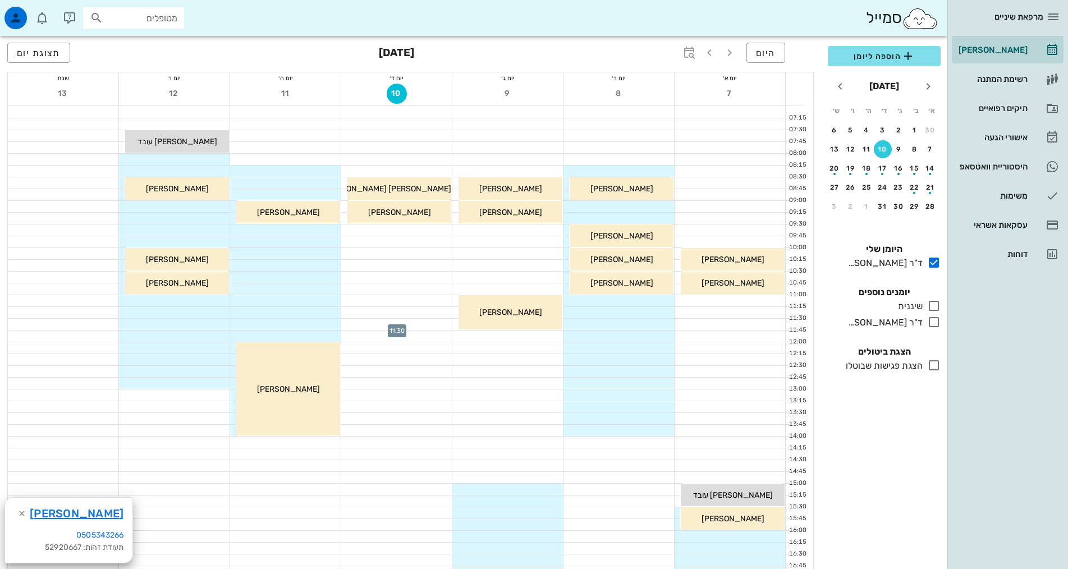
click at [394, 323] on div at bounding box center [396, 324] width 111 height 11
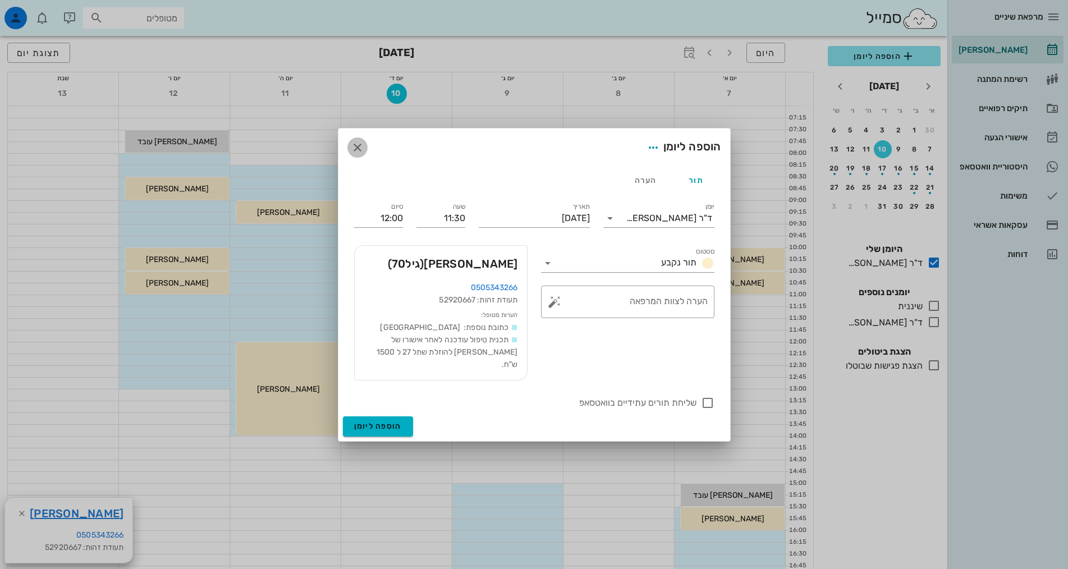
drag, startPoint x: 365, startPoint y: 155, endPoint x: 356, endPoint y: 154, distance: 9.0
click at [364, 154] on span "button" at bounding box center [357, 147] width 20 height 13
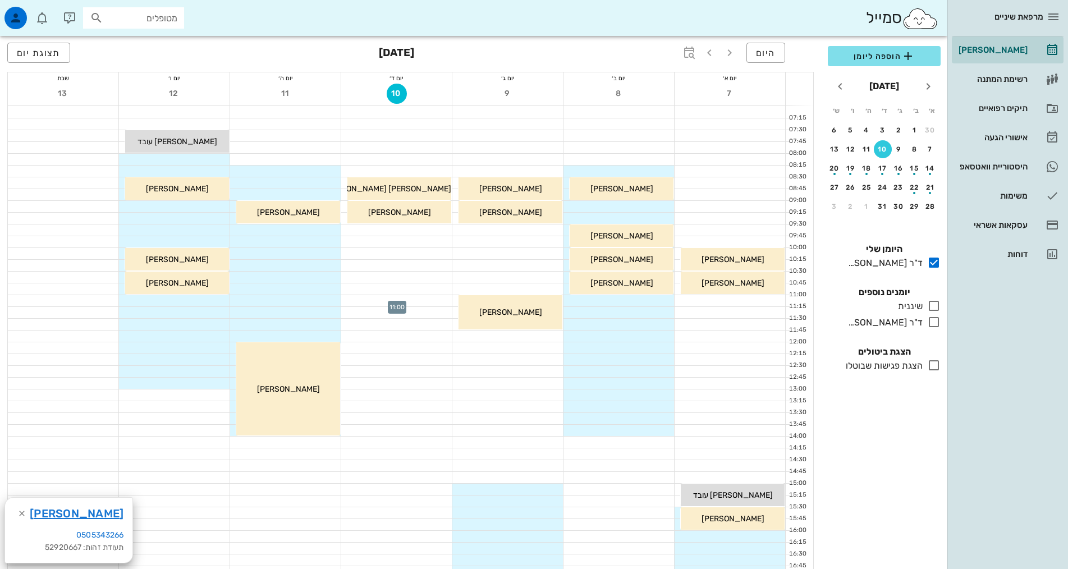
click at [411, 302] on div at bounding box center [396, 300] width 111 height 11
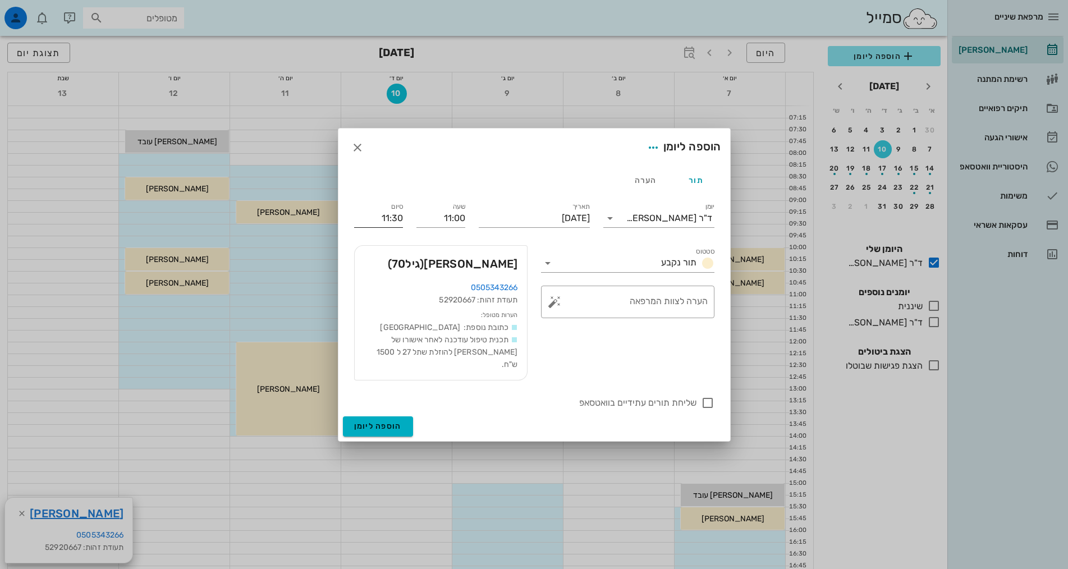
click at [388, 225] on input "11:30" at bounding box center [378, 218] width 49 height 18
click at [396, 225] on input "11:30" at bounding box center [378, 218] width 49 height 18
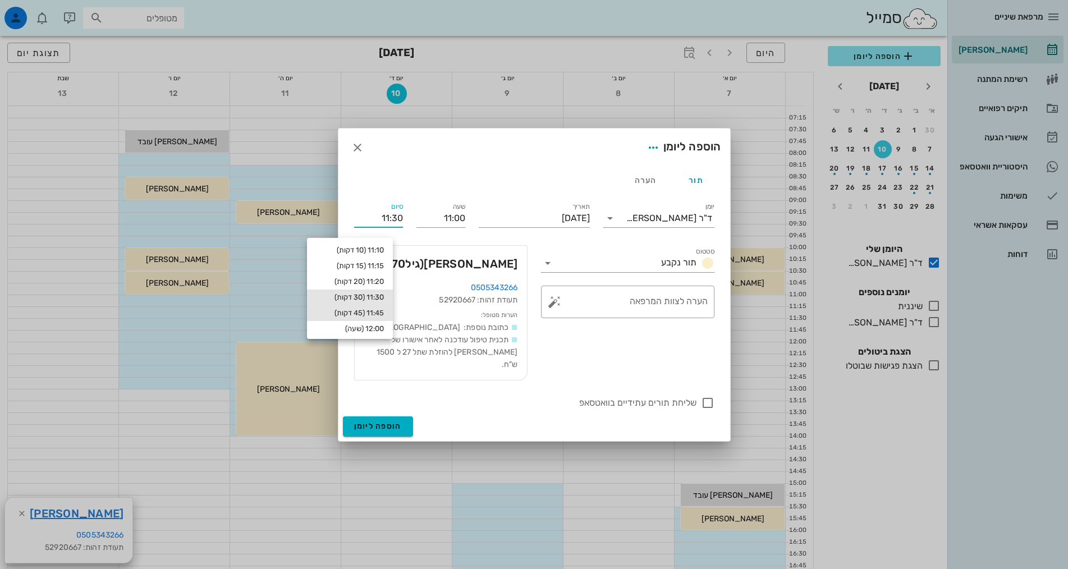
click at [380, 310] on div "11:45 (45 דקות)" at bounding box center [350, 313] width 68 height 9
type input "11:45"
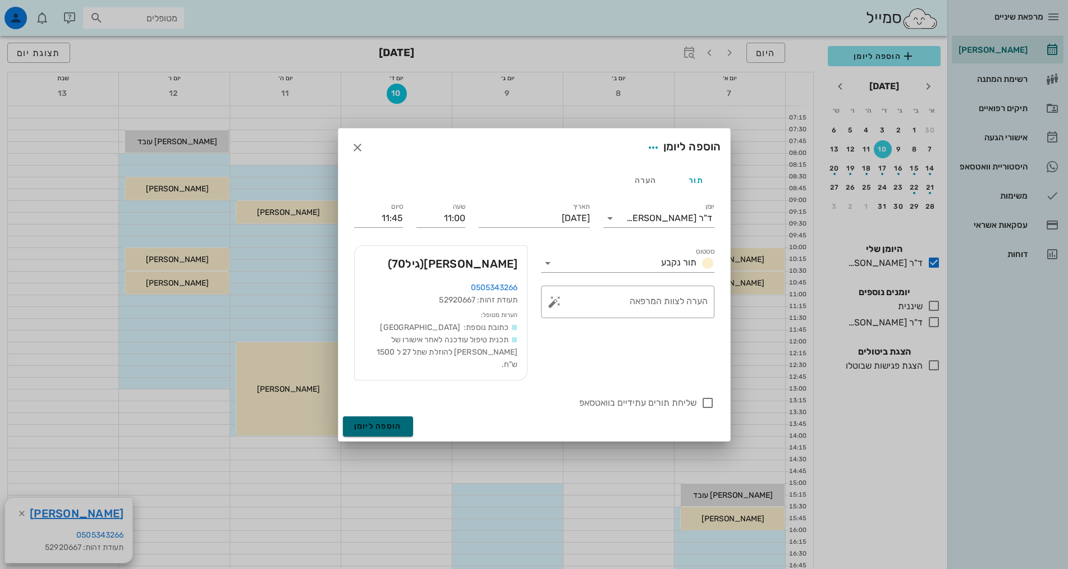
click at [364, 421] on span "הוספה ליומן" at bounding box center [378, 426] width 48 height 10
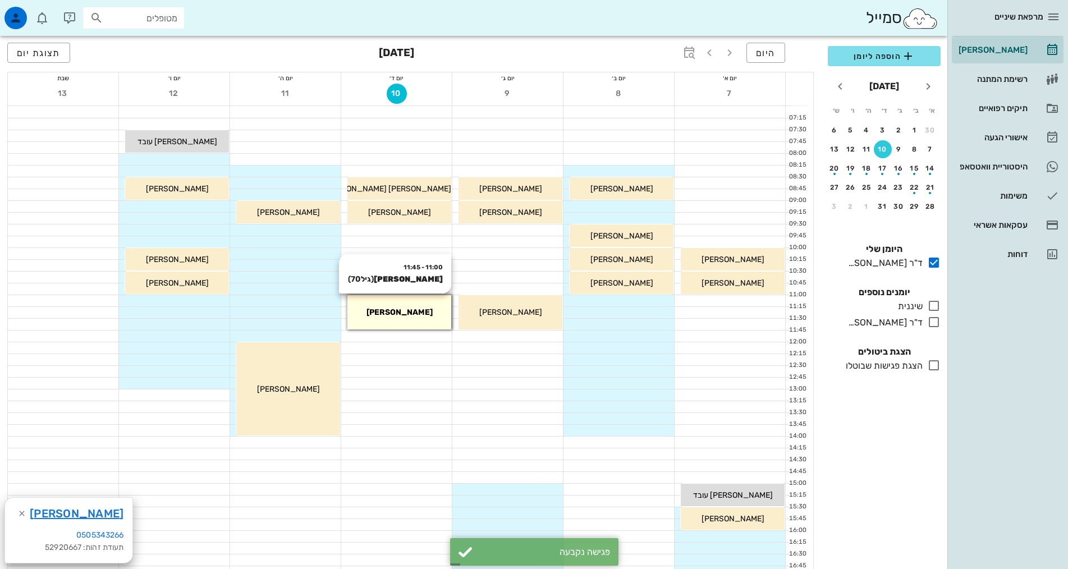
click at [383, 311] on span "[PERSON_NAME]" at bounding box center [399, 312] width 66 height 10
click at [383, 311] on div "מרפאת שיניים יומן מרפאה רשימת המתנה תיקים רפואיים אישורי הגעה היסטוריית וואטסאפ…" at bounding box center [534, 501] width 1068 height 1003
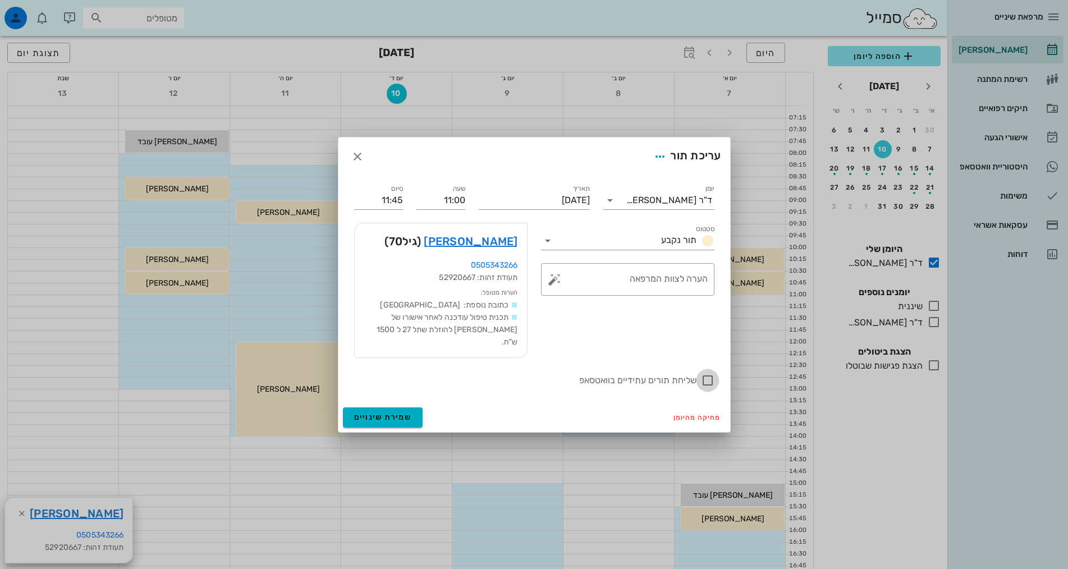
click at [708, 375] on div at bounding box center [707, 380] width 19 height 19
checkbox input "true"
click at [655, 249] on input "סטטוס" at bounding box center [607, 241] width 100 height 18
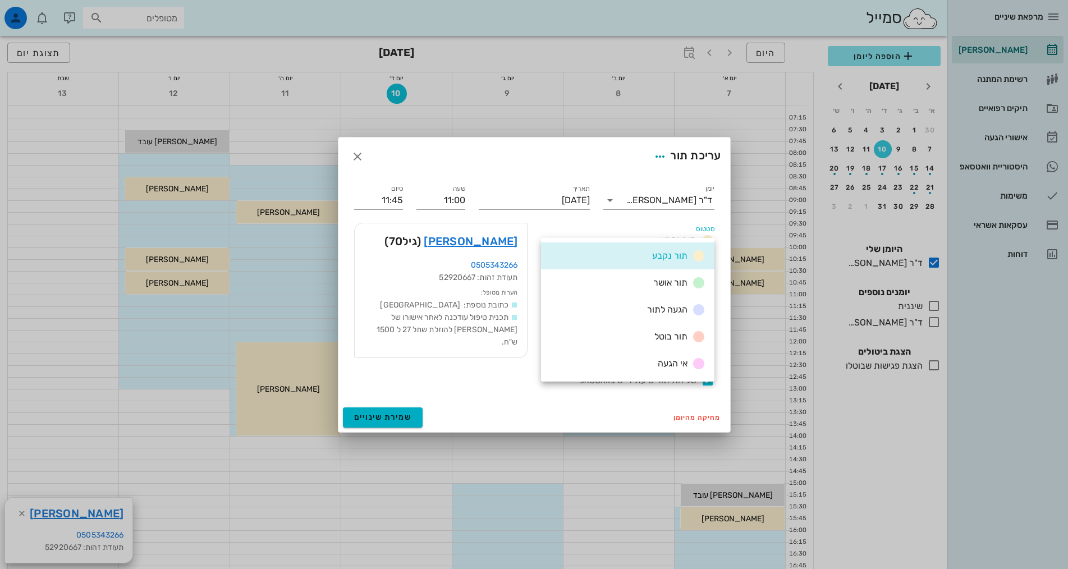
click at [659, 258] on span "תור נקבע" at bounding box center [669, 255] width 35 height 11
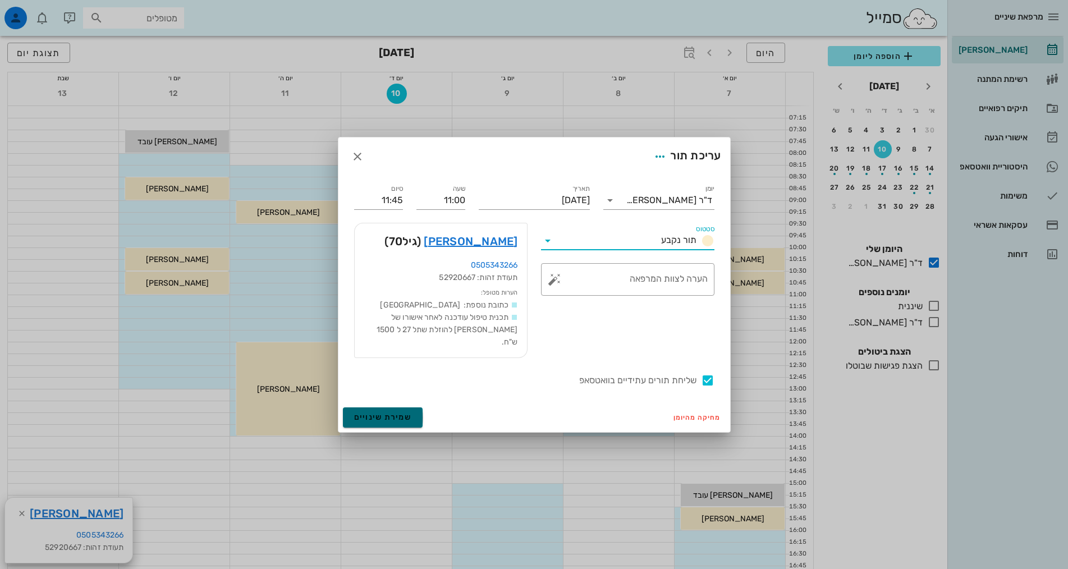
click at [361, 412] on span "שמירת שינויים" at bounding box center [383, 417] width 58 height 10
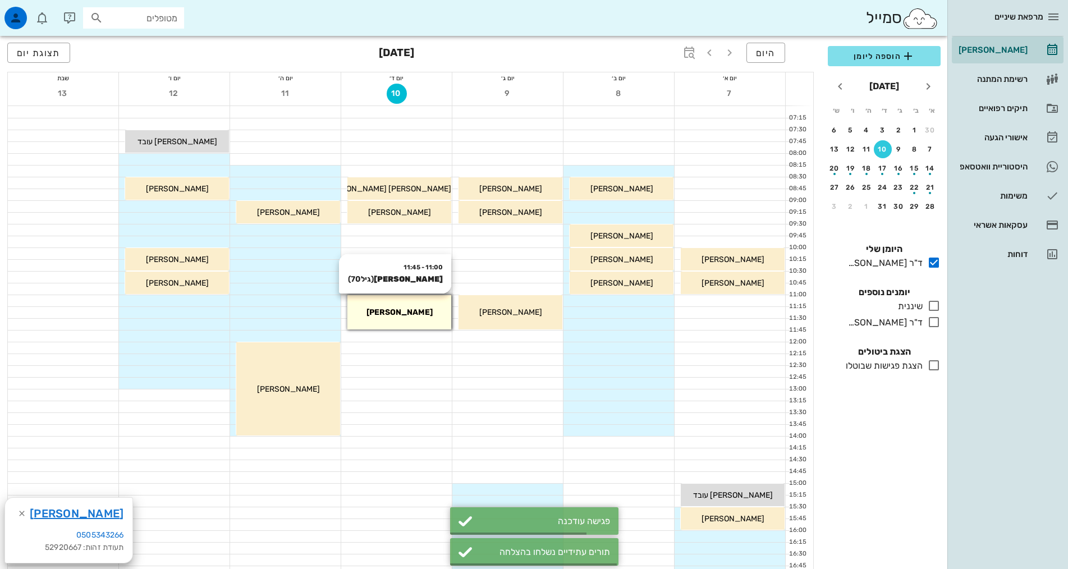
click at [365, 315] on div "[PERSON_NAME]" at bounding box center [399, 312] width 104 height 12
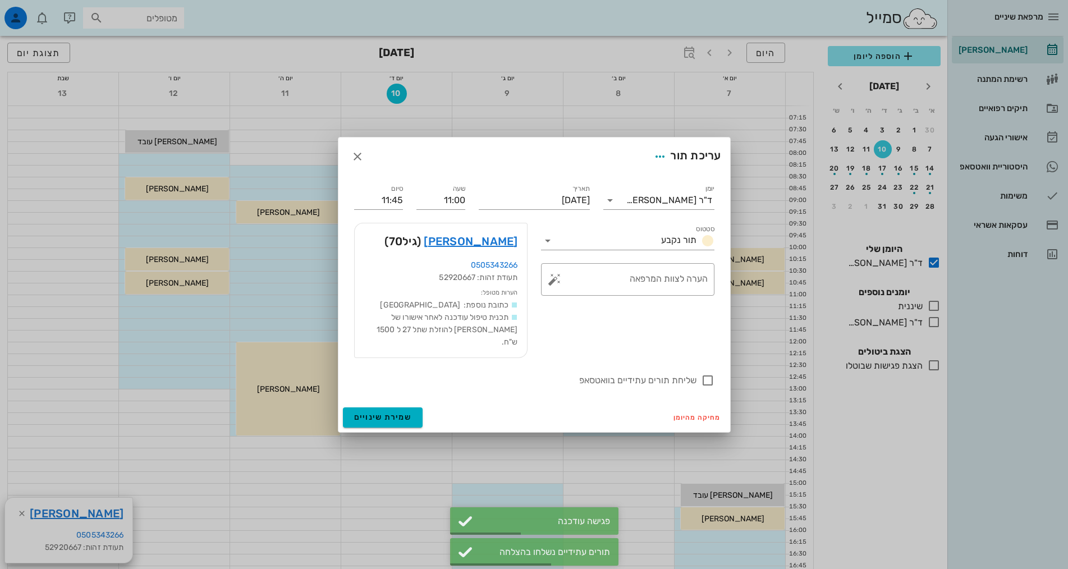
drag, startPoint x: 365, startPoint y: 315, endPoint x: 448, endPoint y: 368, distance: 98.4
click at [448, 375] on label "שליחת תורים עתידיים בוואטסאפ" at bounding box center [525, 380] width 342 height 11
checkbox input "true"
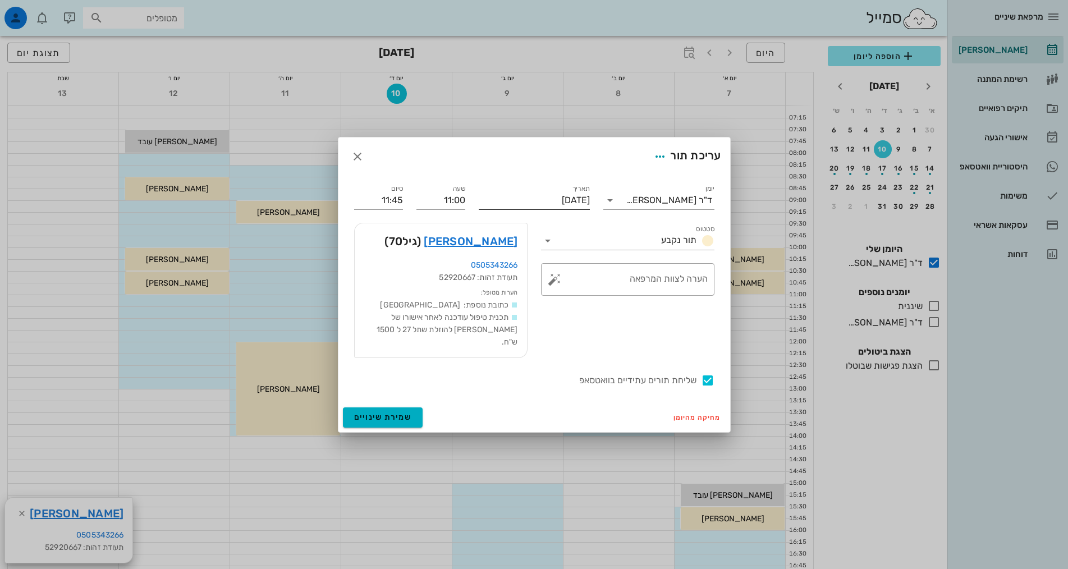
click at [511, 205] on input "יום רביעי, 10 בדצמבר 2025" at bounding box center [534, 200] width 111 height 18
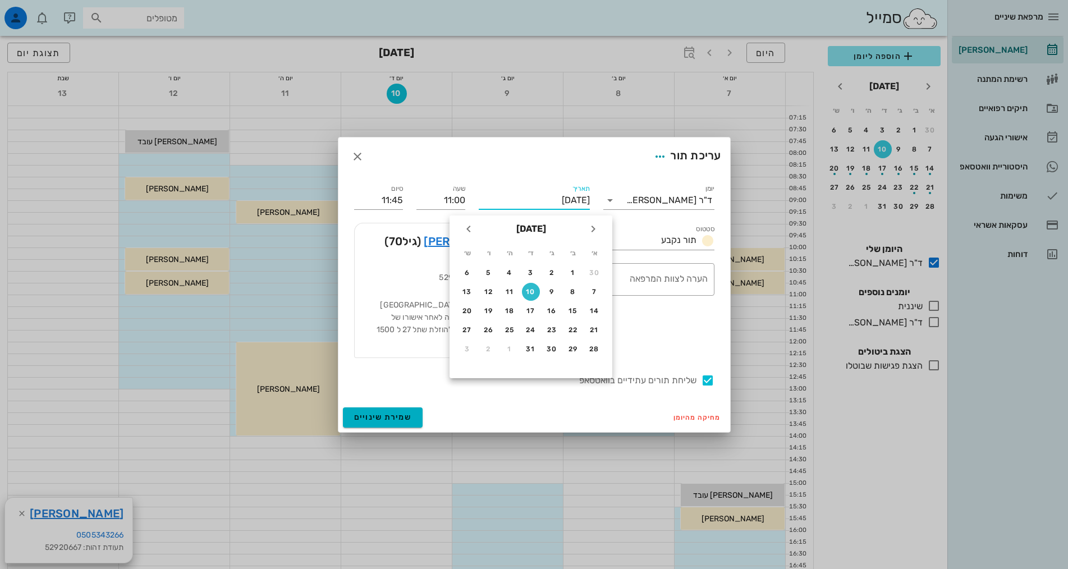
click at [511, 205] on input "יום רביעי, 10 בדצמבר 2025" at bounding box center [534, 200] width 111 height 18
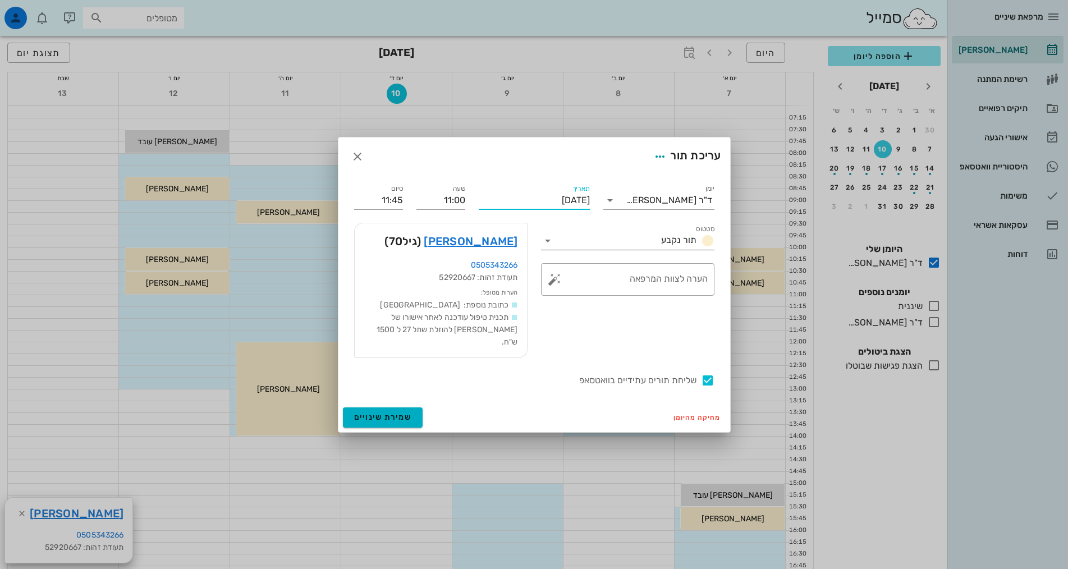
click at [632, 249] on input "סטטוס" at bounding box center [607, 241] width 100 height 18
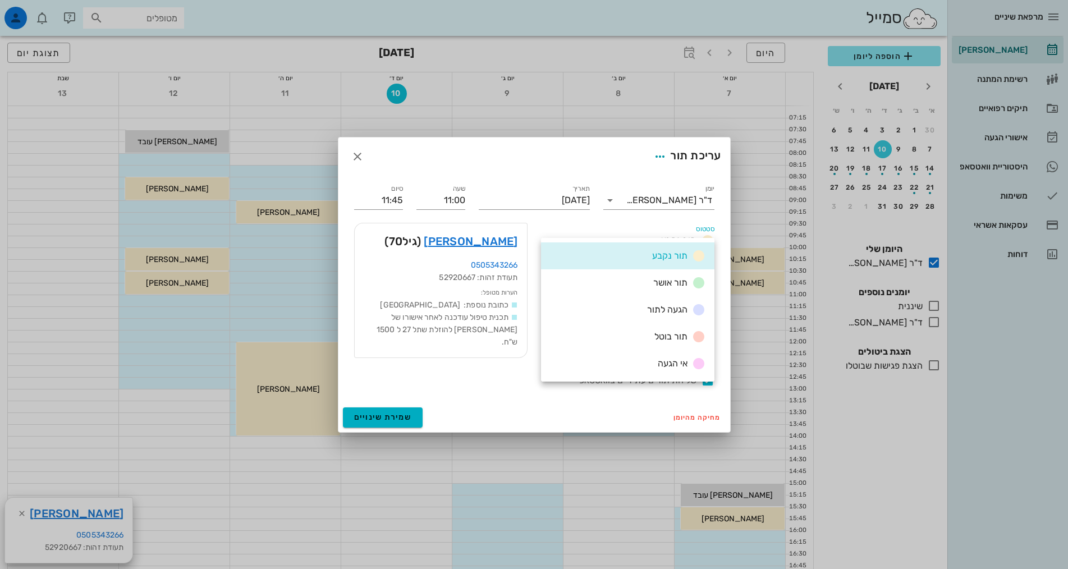
click at [632, 249] on div "תור נקבע" at bounding box center [627, 255] width 173 height 27
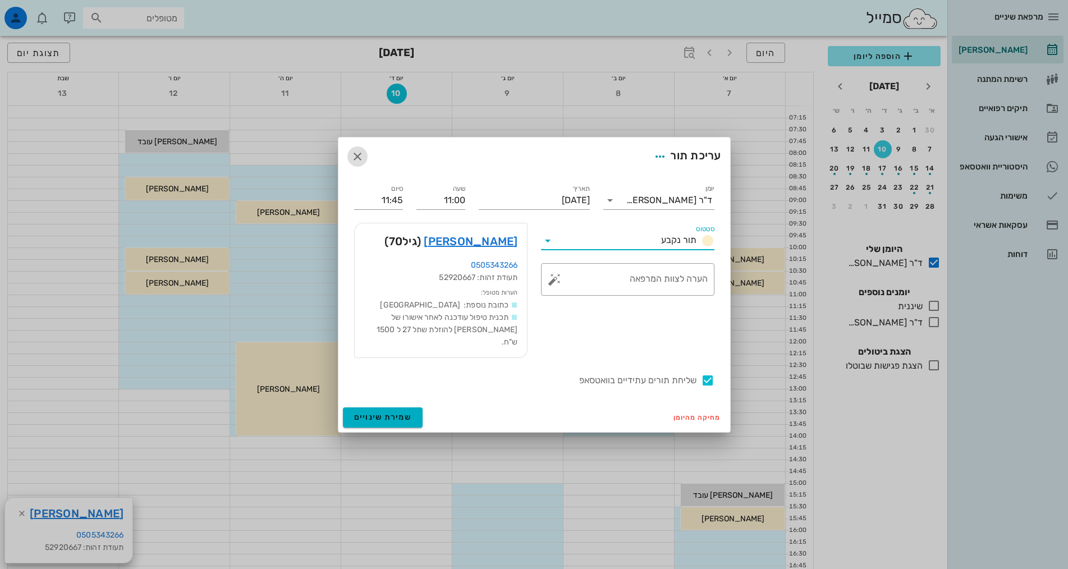
click at [356, 162] on icon "button" at bounding box center [357, 156] width 13 height 13
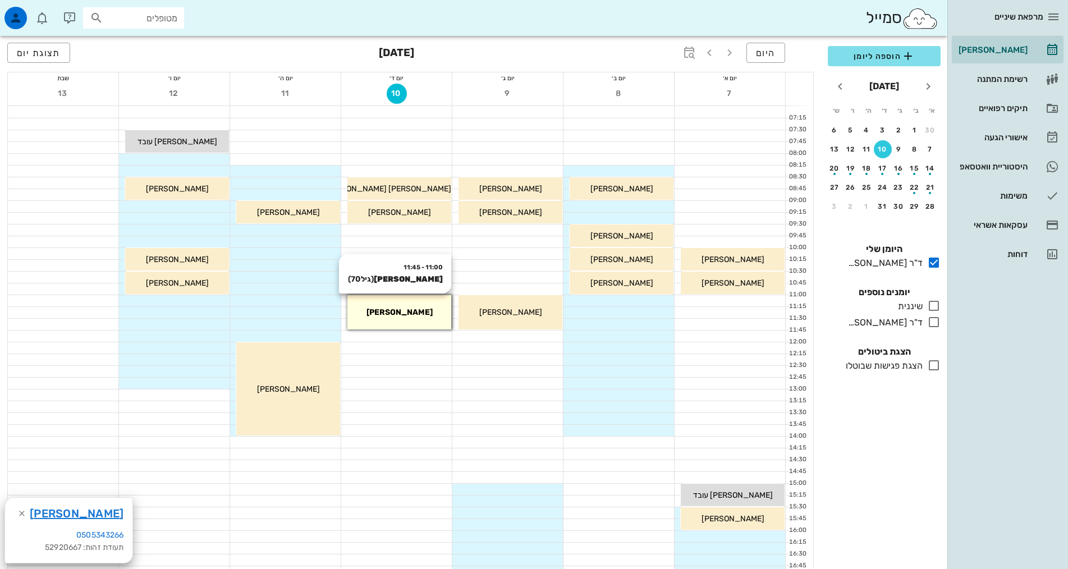
click at [424, 304] on div "11:00 - 11:45 יוסף סבתי (גיל 70 ) יוסף סבתי" at bounding box center [399, 312] width 104 height 34
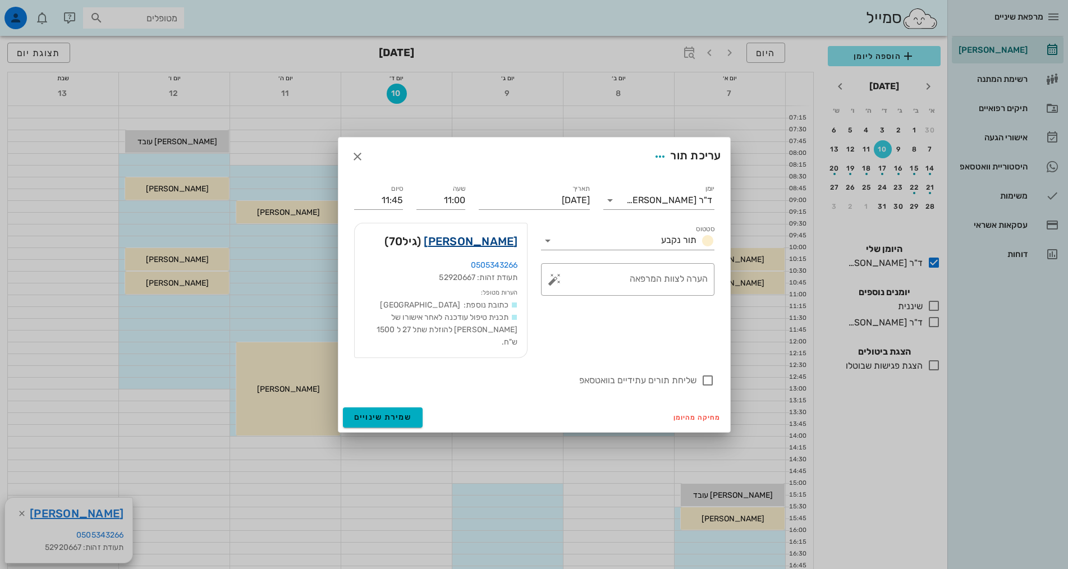
click at [488, 244] on link "יוסף סבתי" at bounding box center [471, 241] width 94 height 18
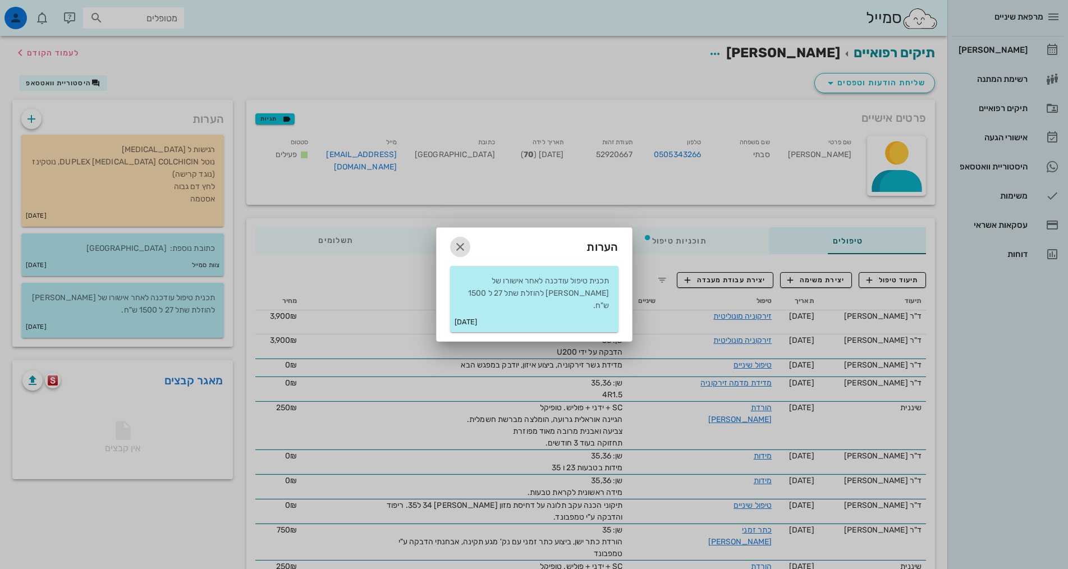
click at [458, 252] on icon "button" at bounding box center [459, 246] width 13 height 13
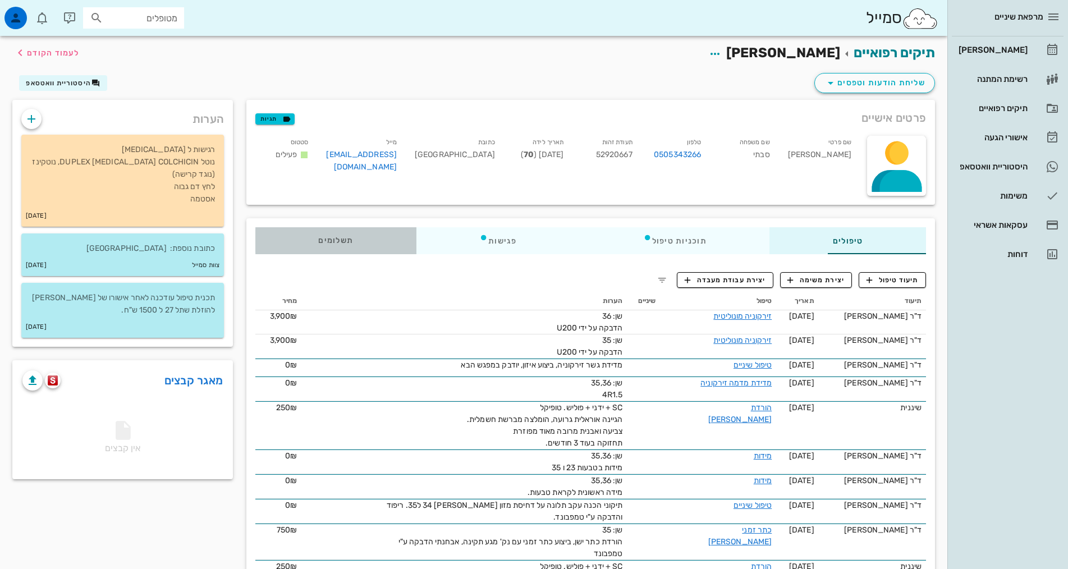
click at [318, 241] on span "תשלומים 0₪" at bounding box center [335, 241] width 35 height 8
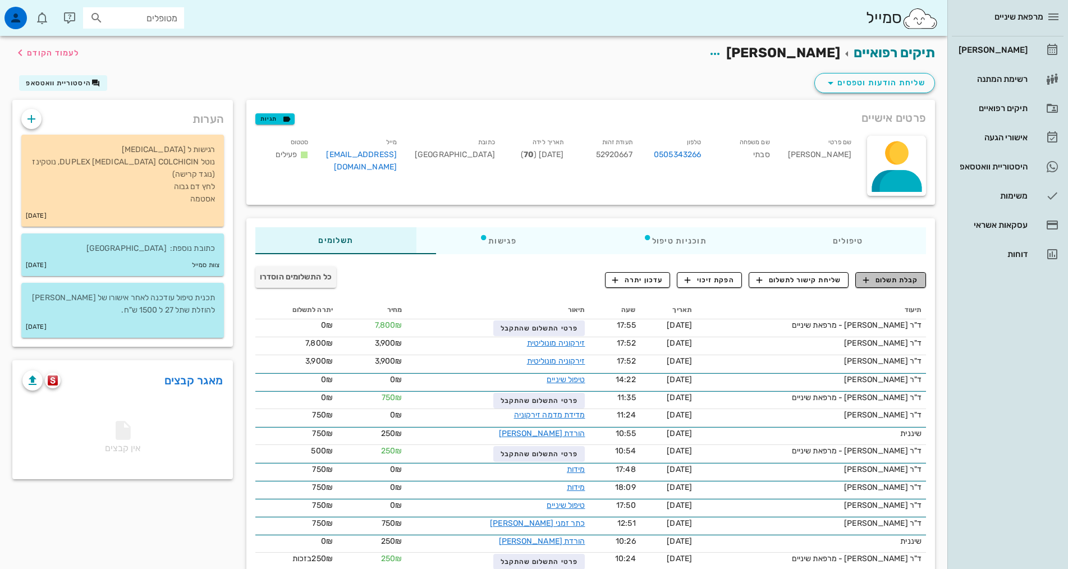
click at [876, 283] on span "קבלת תשלום" at bounding box center [891, 280] width 56 height 10
click at [876, 283] on div "קבלת תשלום שליחת קישור לתשלום הפקת זיכוי עדכון יתרה" at bounding box center [765, 282] width 321 height 20
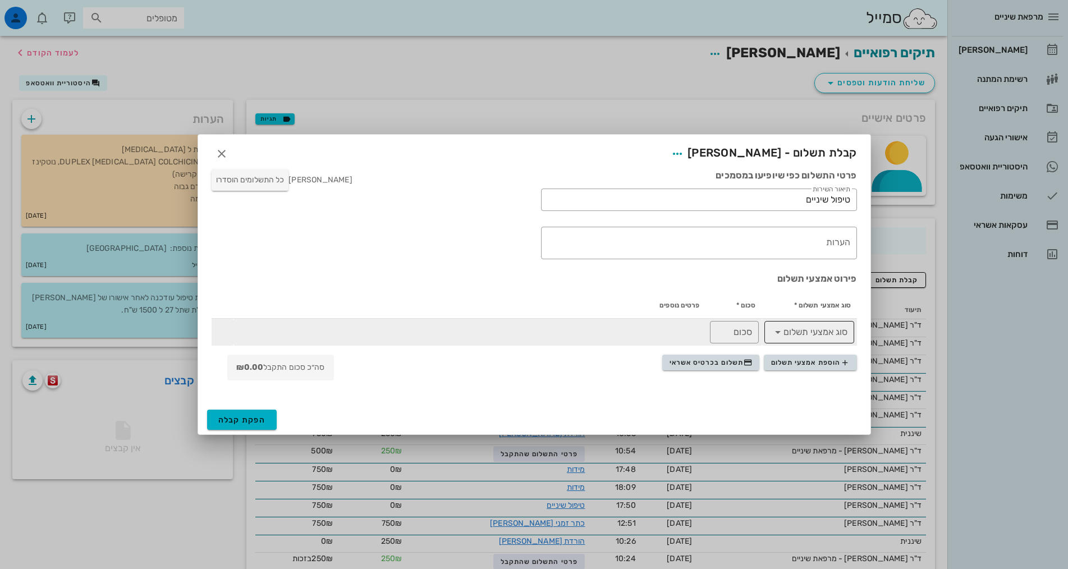
click at [804, 327] on input "סוג אמצעי תשלום" at bounding box center [817, 332] width 61 height 18
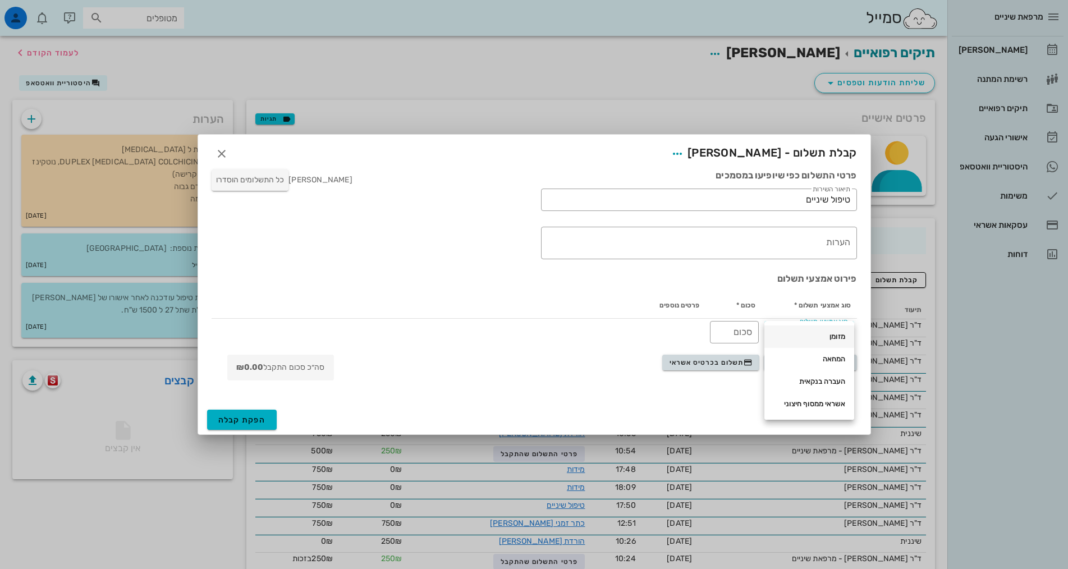
click at [804, 326] on div "מזומן" at bounding box center [809, 336] width 90 height 22
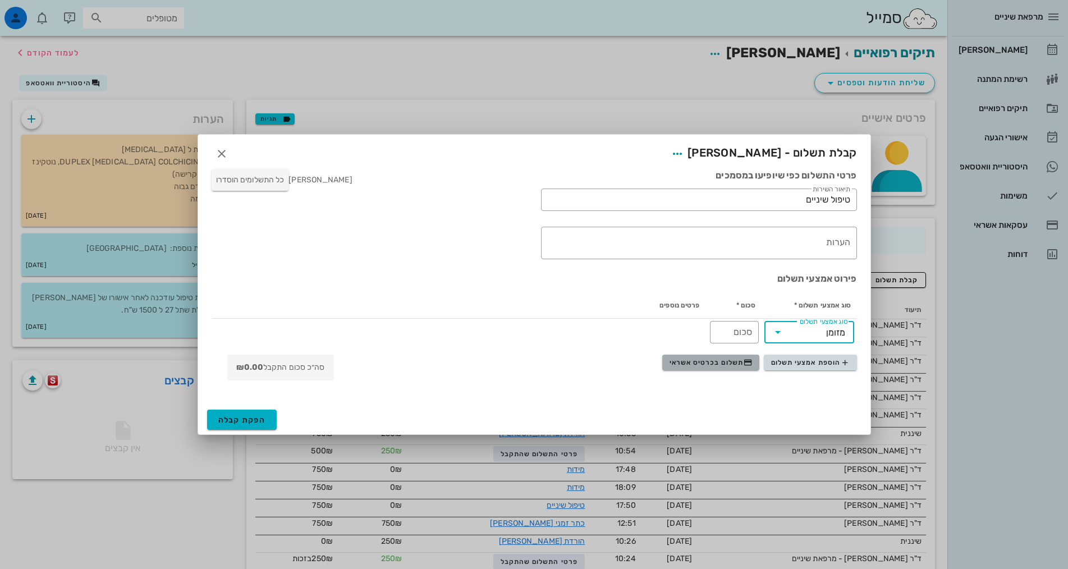
click at [728, 361] on span "תשלום בכרטיס אשראי" at bounding box center [710, 362] width 83 height 9
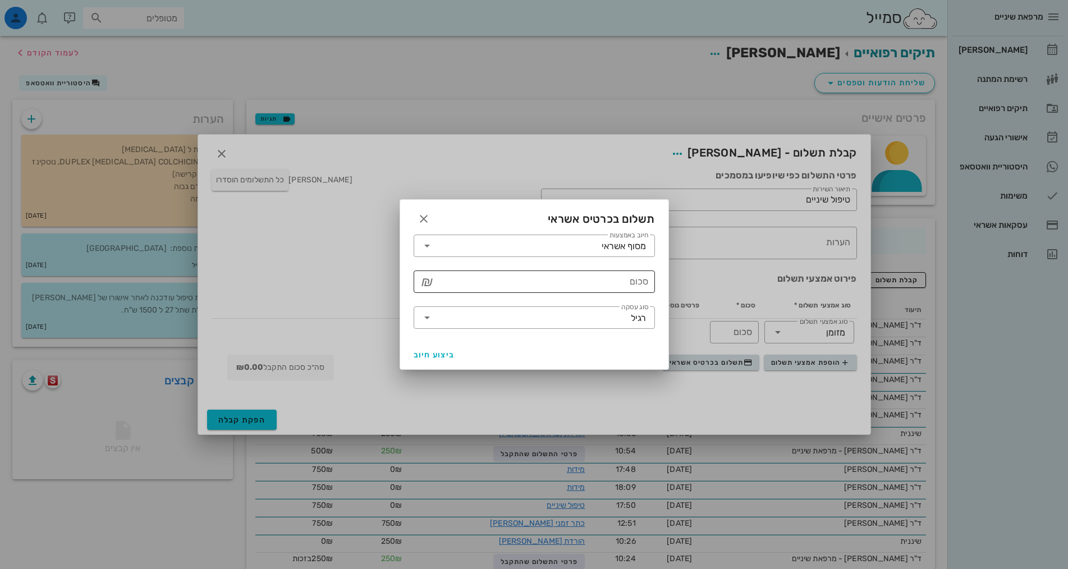
click at [632, 281] on div "סכום" at bounding box center [542, 281] width 212 height 22
type input "250"
click at [427, 354] on span "ביצוע חיוב" at bounding box center [435, 355] width 42 height 10
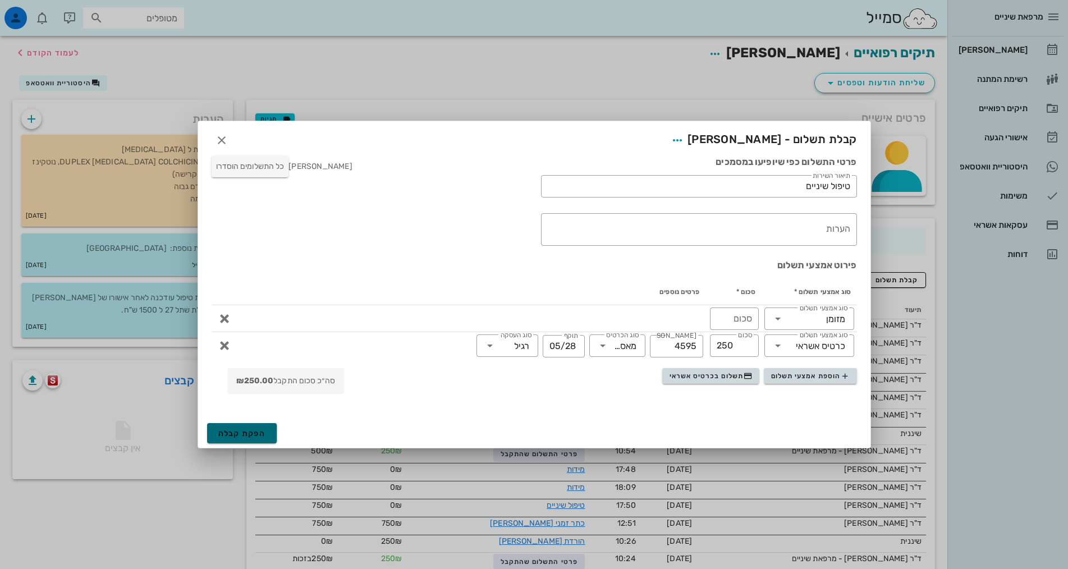
click at [253, 436] on span "הפקת קבלה" at bounding box center [242, 434] width 48 height 10
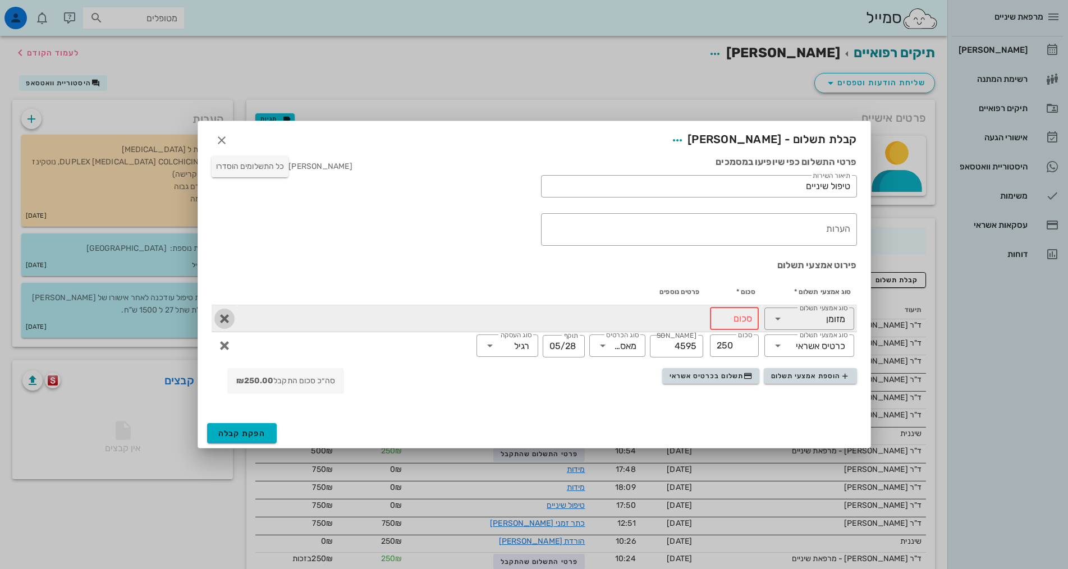
click at [231, 319] on span "button" at bounding box center [224, 318] width 20 height 13
type input "250"
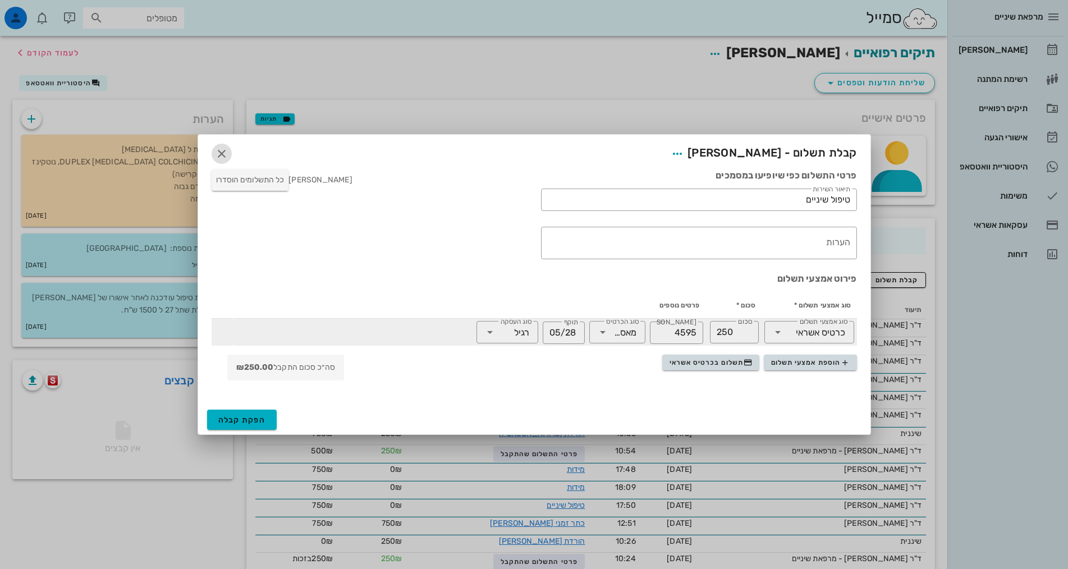
click at [213, 150] on span "button" at bounding box center [222, 153] width 20 height 13
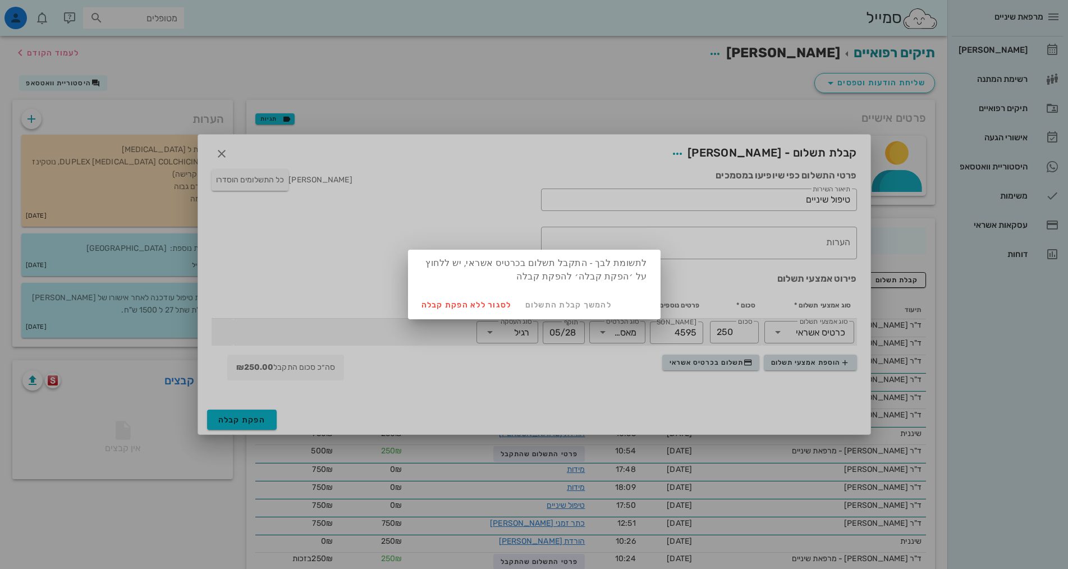
click at [433, 286] on div "לתשומת לבך - התקבל תשלום בכרטיס אשראי, יש ללחוץ על ׳הפקת קבלה׳ להפקת קבלה" at bounding box center [534, 270] width 253 height 40
click at [383, 238] on div at bounding box center [534, 284] width 1068 height 569
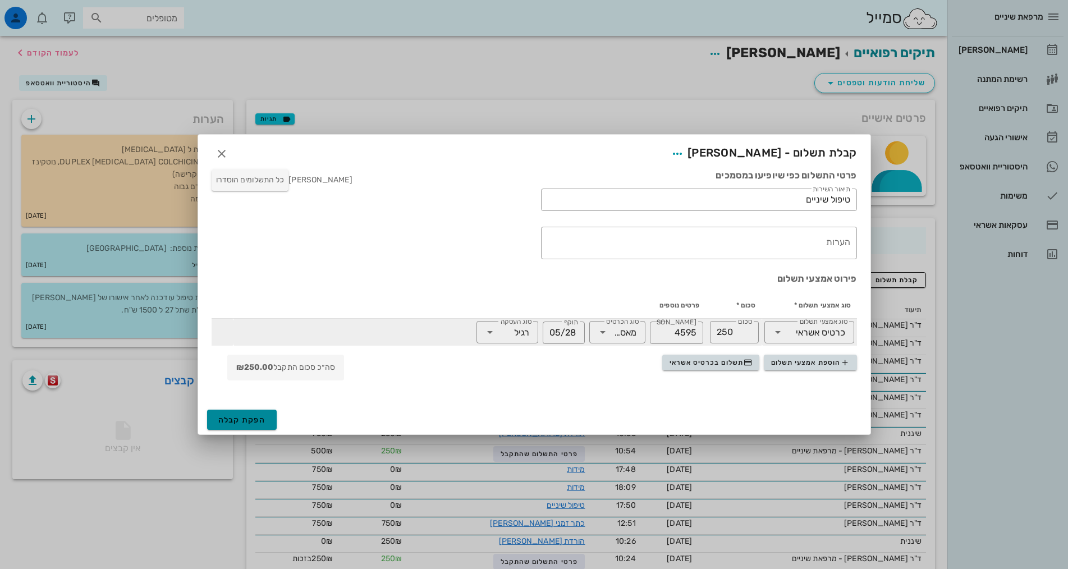
click at [243, 425] on button "הפקת קבלה" at bounding box center [242, 420] width 70 height 20
